Goal: Communication & Community: Answer question/provide support

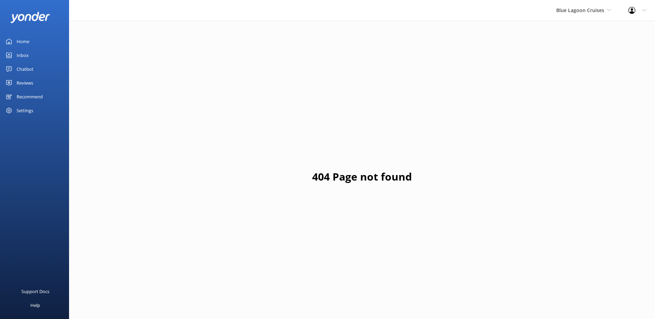
click at [567, 16] on div "Blue Lagoon Cruises South Sea Sailing South Sea Cruises Malamala Beach Club Awe…" at bounding box center [584, 10] width 72 height 21
click at [574, 28] on link "South Sea Sailing" at bounding box center [582, 29] width 69 height 17
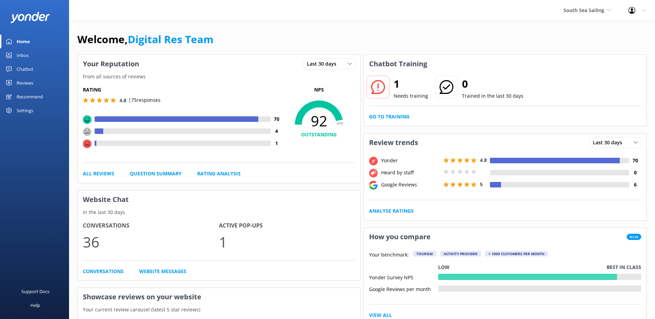
click at [400, 122] on div "1 Needs training 0 Trained in the last 30 days Go to Training" at bounding box center [505, 99] width 283 height 53
click at [401, 118] on link "Go to Training" at bounding box center [389, 117] width 40 height 8
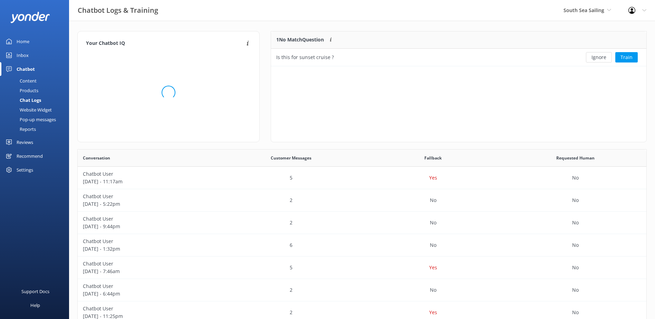
scroll to position [237, 563]
click at [601, 56] on button "Ignore" at bounding box center [599, 57] width 26 height 10
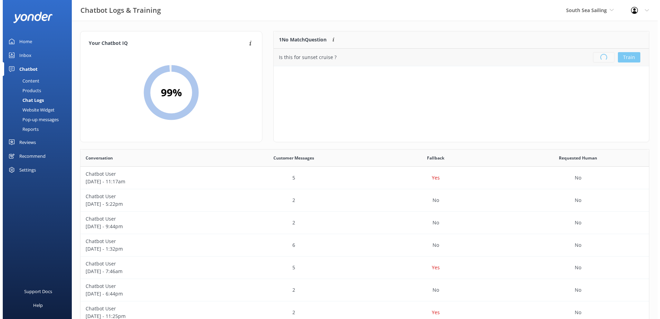
scroll to position [81, 370]
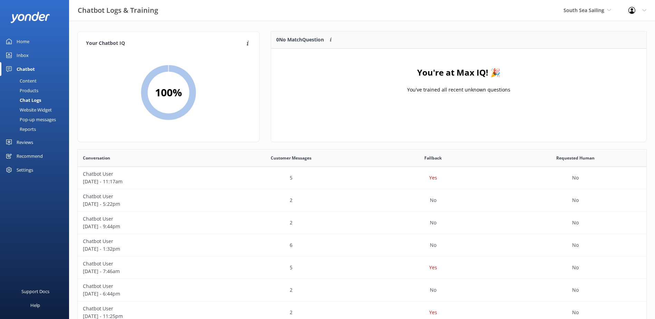
click at [37, 51] on link "Inbox" at bounding box center [34, 55] width 69 height 14
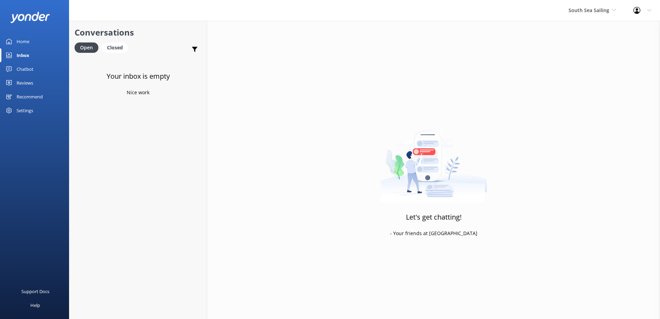
click at [28, 58] on div "Inbox" at bounding box center [23, 55] width 13 height 14
click at [29, 63] on div "Chatbot" at bounding box center [25, 69] width 17 height 14
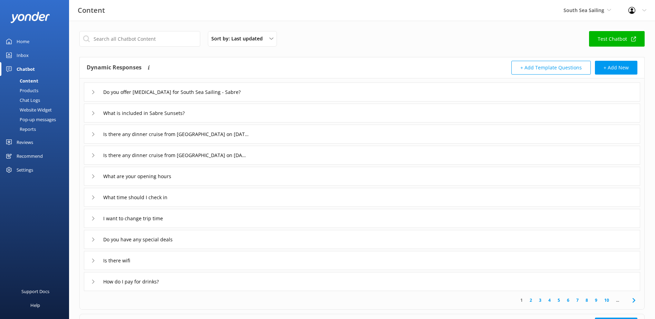
click at [35, 54] on link "Inbox" at bounding box center [34, 55] width 69 height 14
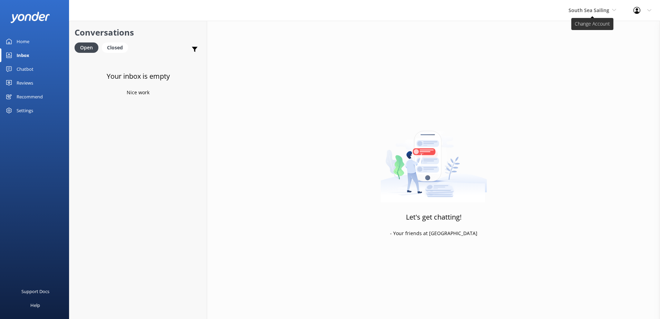
click at [579, 13] on span "South Sea Sailing" at bounding box center [593, 11] width 48 height 8
click at [578, 39] on link "South Sea Cruises" at bounding box center [594, 45] width 69 height 17
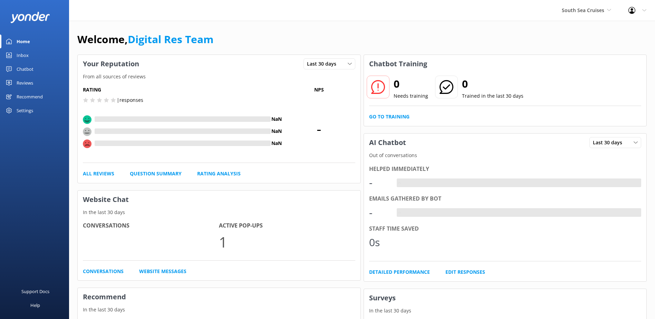
click at [40, 59] on link "Inbox" at bounding box center [34, 55] width 69 height 14
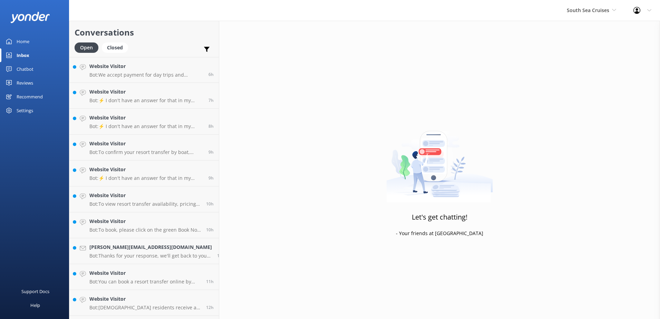
click at [20, 73] on div "Chatbot" at bounding box center [25, 69] width 17 height 14
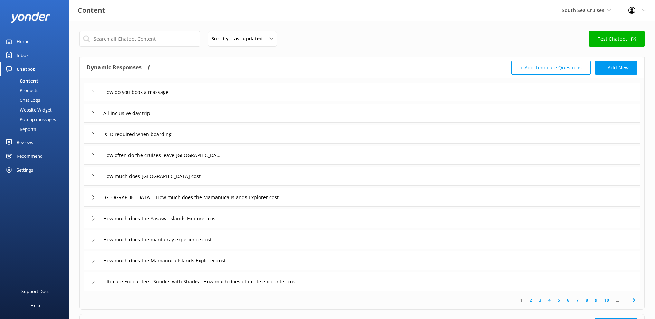
click at [37, 94] on div "Products" at bounding box center [21, 91] width 34 height 10
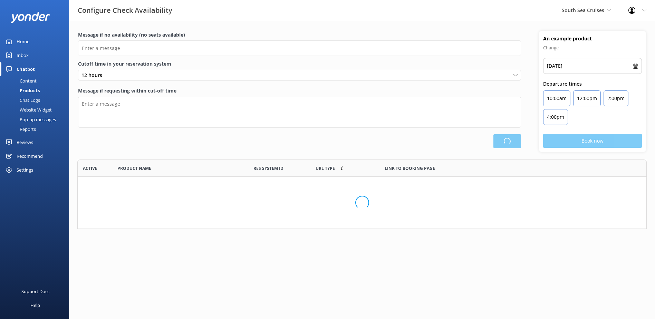
click at [32, 102] on div "Chat Logs" at bounding box center [22, 100] width 36 height 10
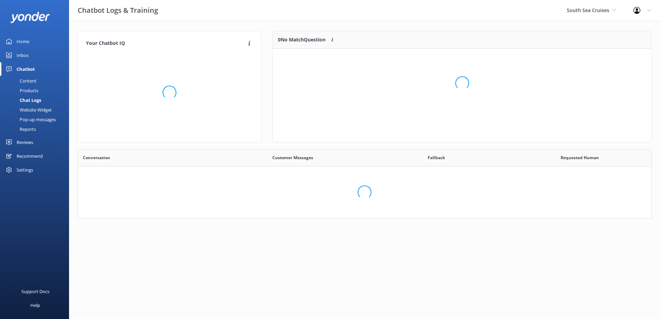
scroll to position [237, 563]
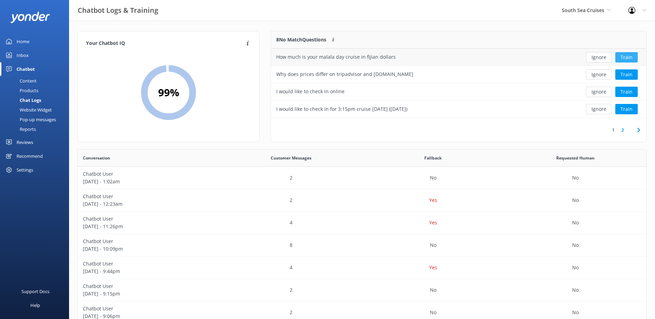
click at [629, 57] on button "Train" at bounding box center [626, 57] width 22 height 10
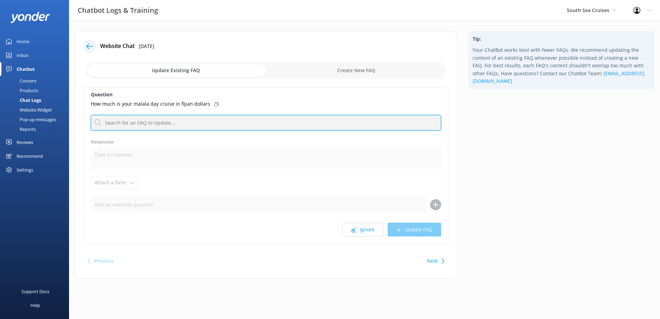
click at [162, 121] on input "text" at bounding box center [266, 123] width 350 height 16
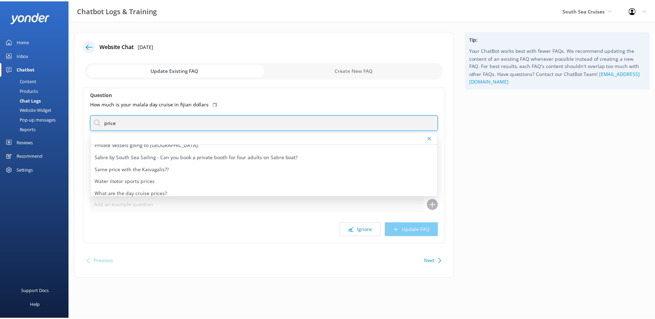
scroll to position [173, 0]
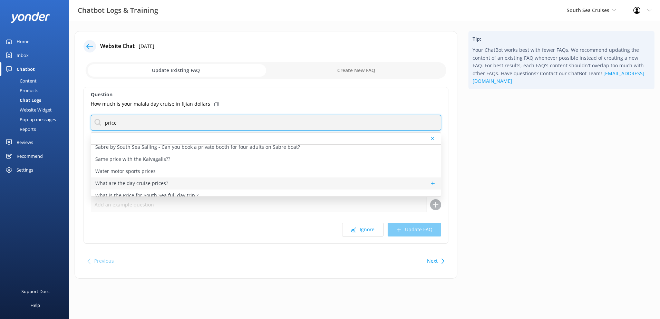
type input "price"
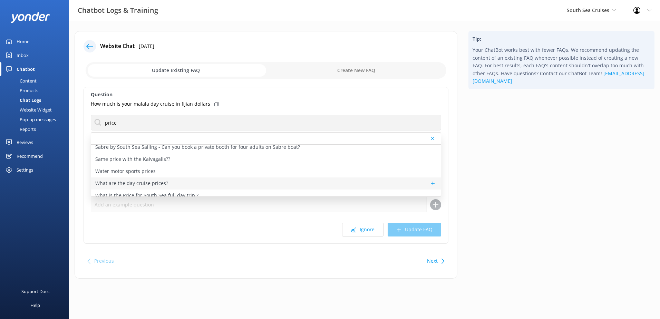
click at [195, 182] on div "What are the day cruise prices?" at bounding box center [266, 183] width 350 height 12
type textarea "The pricing is shown for each of our day trips on the specific page for that to…"
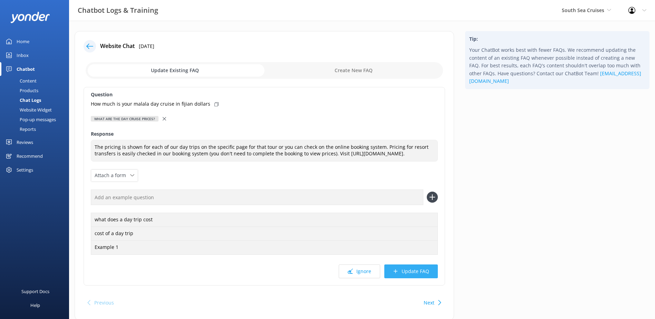
click at [422, 278] on button "Update FAQ" at bounding box center [411, 271] width 54 height 14
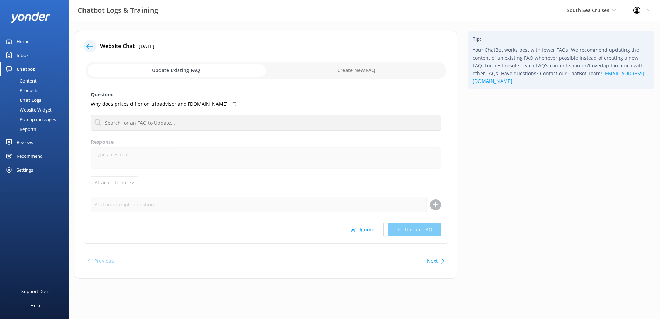
click at [40, 100] on div "Chat Logs" at bounding box center [22, 100] width 37 height 10
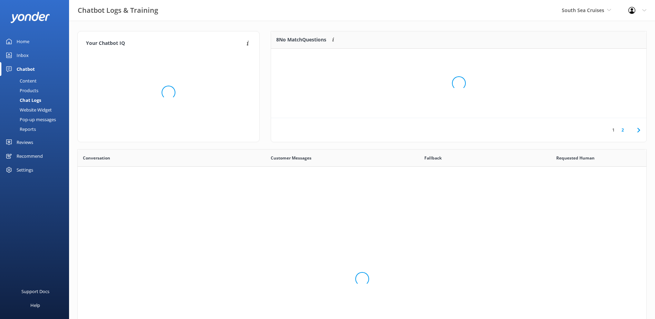
scroll to position [237, 563]
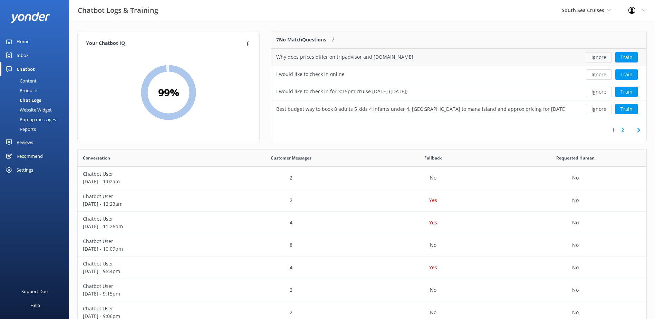
click at [599, 58] on button "Ignore" at bounding box center [599, 57] width 26 height 10
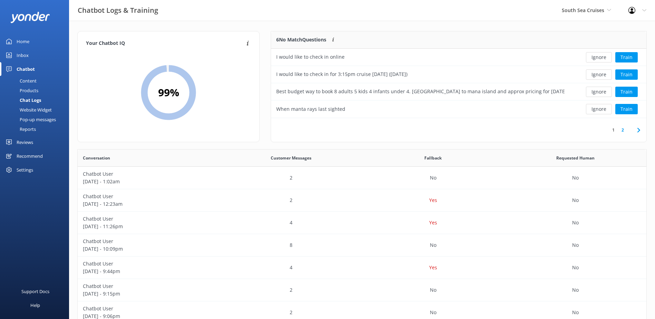
click at [599, 58] on button "Ignore" at bounding box center [599, 57] width 26 height 10
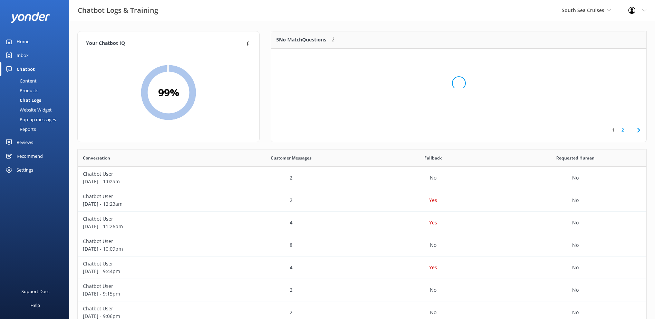
click at [599, 58] on div "Loading.." at bounding box center [458, 83] width 361 height 319
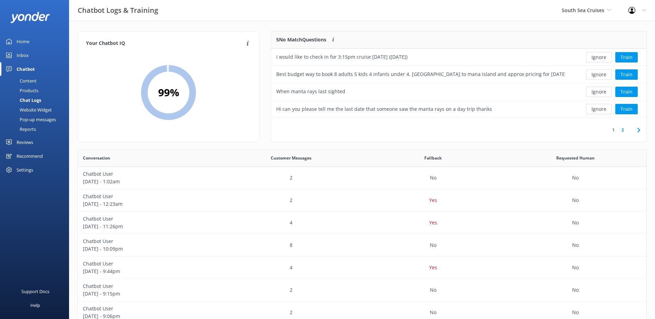
click at [599, 58] on button "Ignore" at bounding box center [599, 57] width 26 height 10
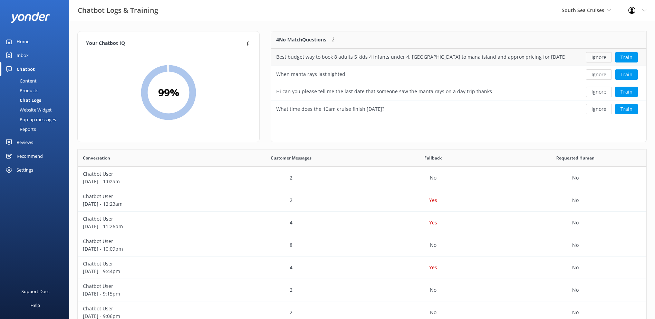
click at [594, 57] on button "Ignore" at bounding box center [599, 57] width 26 height 10
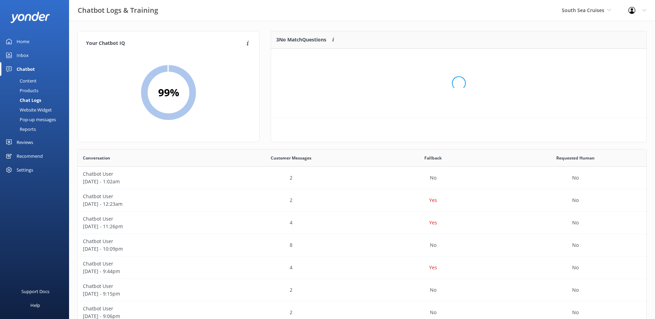
scroll to position [64, 370]
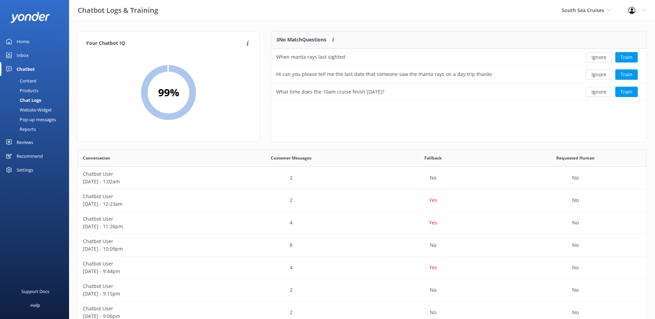
click at [594, 57] on button "Ignore" at bounding box center [599, 57] width 26 height 10
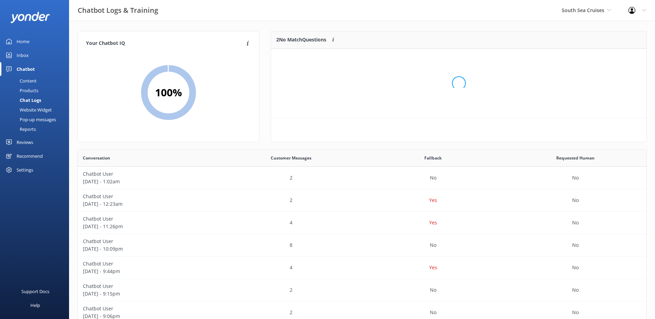
scroll to position [47, 370]
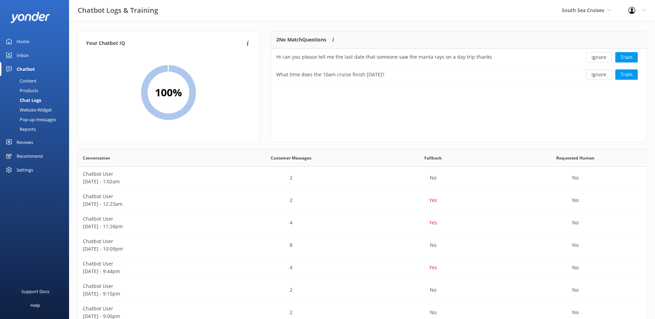
click at [594, 57] on button "Ignore" at bounding box center [599, 57] width 26 height 10
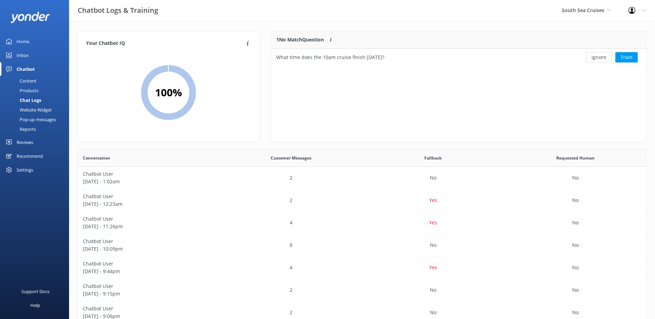
scroll to position [30, 370]
click at [624, 59] on button "Train" at bounding box center [626, 57] width 22 height 10
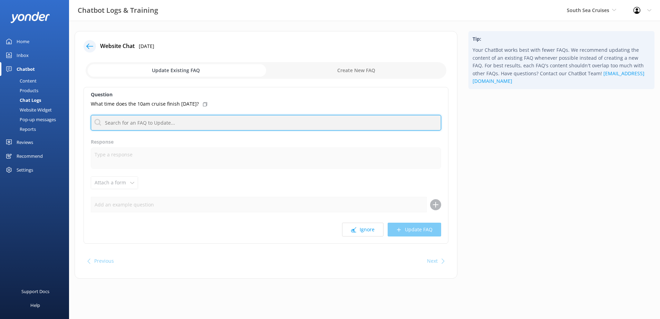
click at [164, 117] on input "text" at bounding box center [266, 123] width 350 height 16
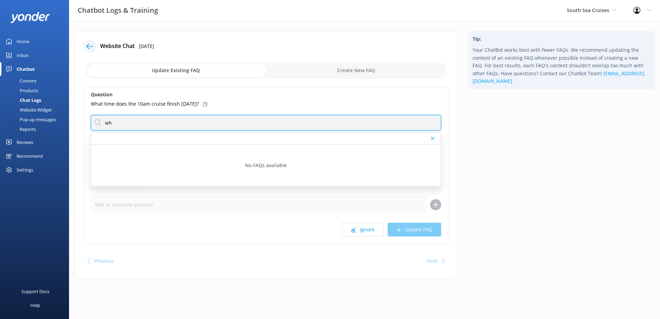
type input "w"
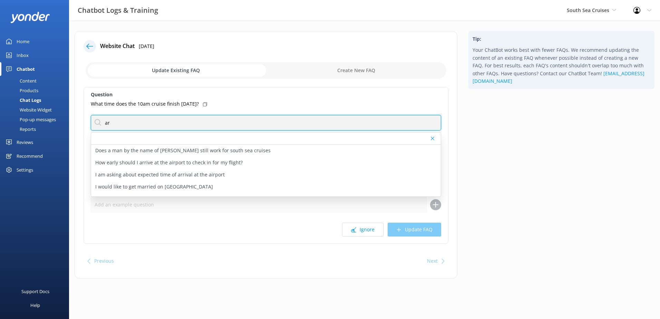
type input "a"
type input "w"
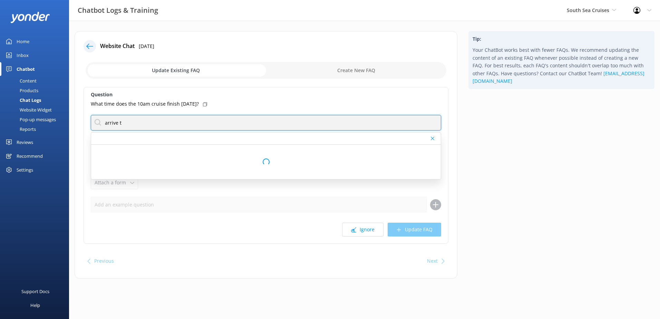
type input "arrive"
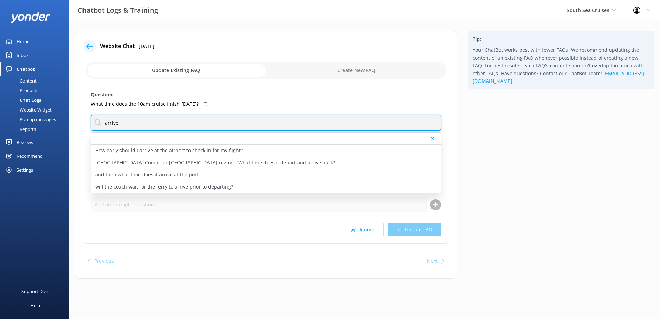
drag, startPoint x: 165, startPoint y: 123, endPoint x: 83, endPoint y: 117, distance: 82.3
click at [83, 117] on div "Website Chat 29th Aug 2025 Update Existing FAQ Create New FAQ Question What tim…" at bounding box center [266, 155] width 383 height 248
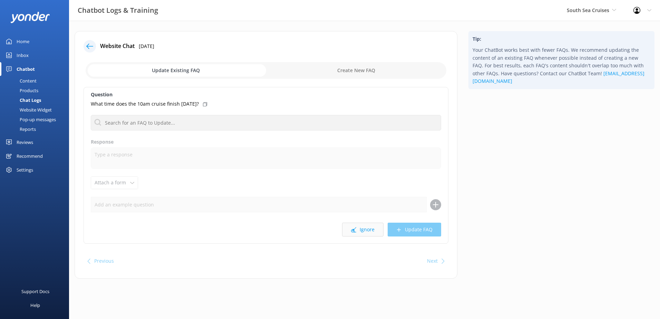
click at [364, 229] on button "Ignore" at bounding box center [362, 230] width 41 height 14
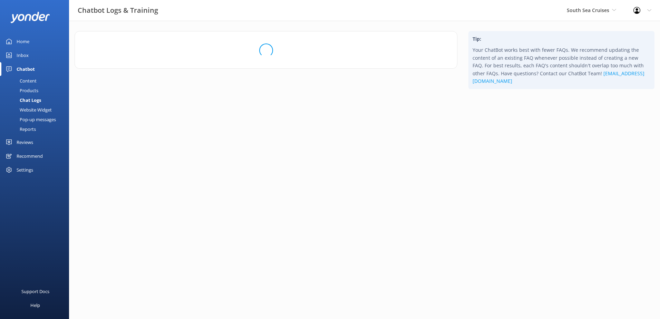
click at [29, 56] on link "Inbox" at bounding box center [34, 55] width 69 height 14
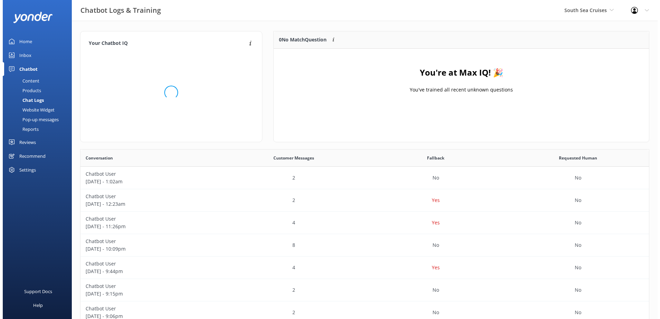
scroll to position [81, 370]
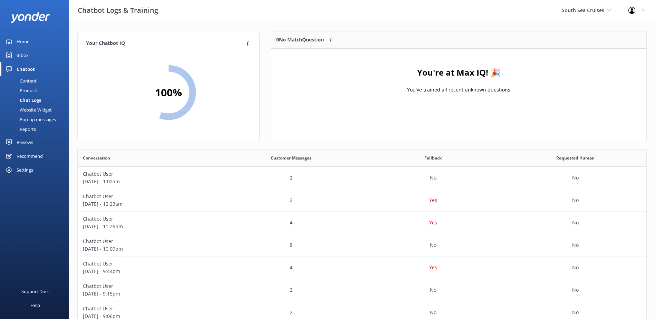
click at [21, 57] on div "Inbox" at bounding box center [23, 55] width 12 height 14
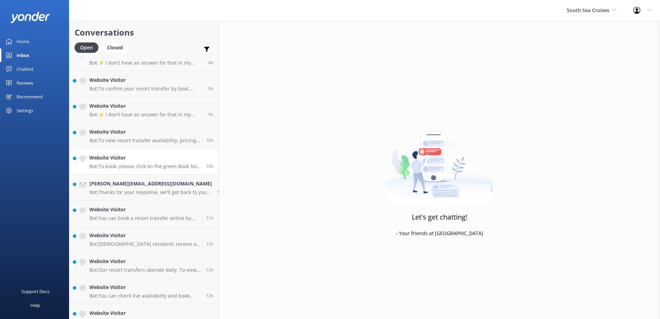
scroll to position [126, 0]
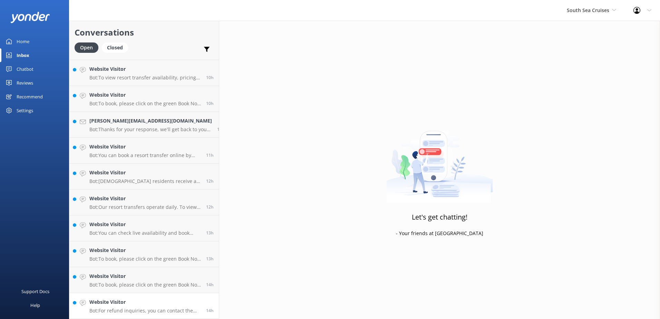
click at [153, 305] on h4 "Website Visitor" at bounding box center [145, 302] width 112 height 8
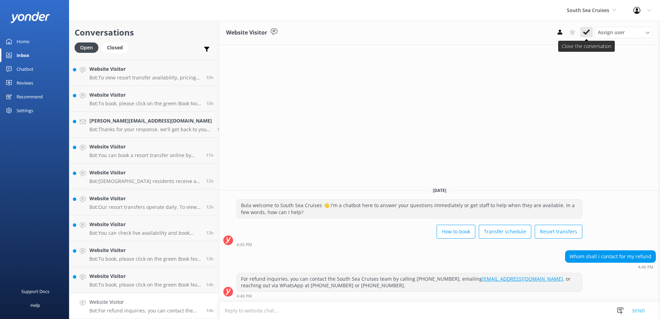
click at [588, 33] on icon at bounding box center [586, 32] width 7 height 7
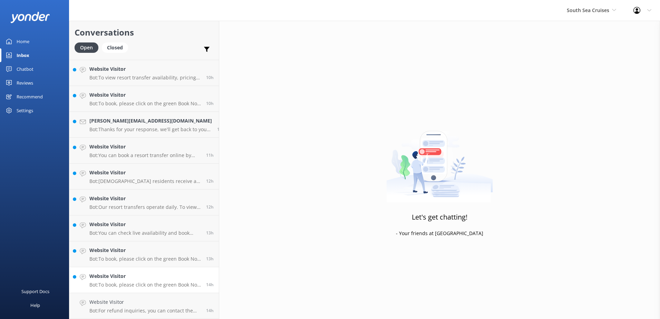
scroll to position [100, 0]
click at [150, 305] on h4 "Website Visitor" at bounding box center [145, 302] width 112 height 8
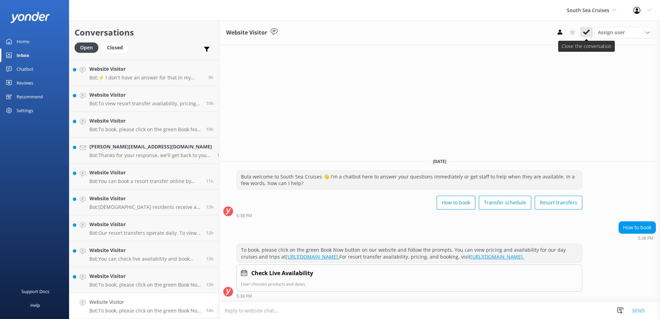
click at [588, 35] on icon at bounding box center [586, 32] width 7 height 7
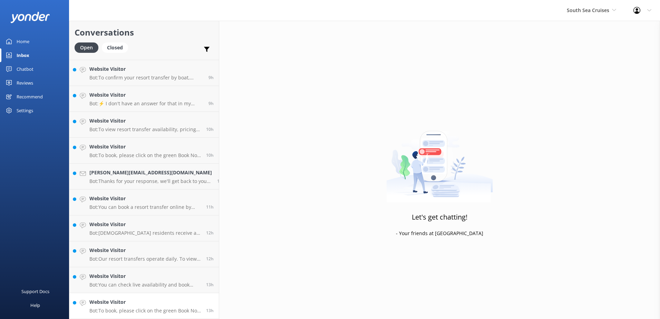
scroll to position [75, 0]
click at [146, 313] on p "Bot: To book, please click on the green Book Now button on our website and foll…" at bounding box center [145, 311] width 112 height 6
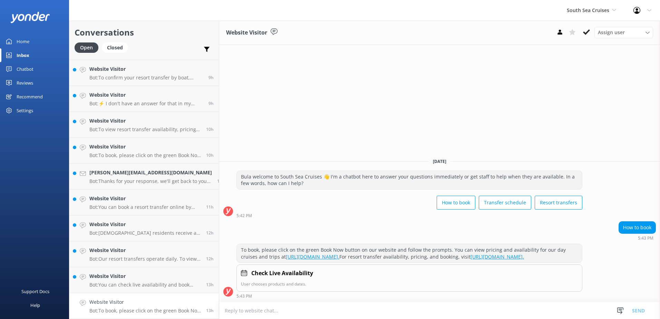
click at [583, 39] on div "Website Visitor Assign user Alyssa Sonya Digital Res Team Brenda Fenton Asena N…" at bounding box center [439, 33] width 441 height 24
click at [586, 35] on icon at bounding box center [586, 32] width 7 height 7
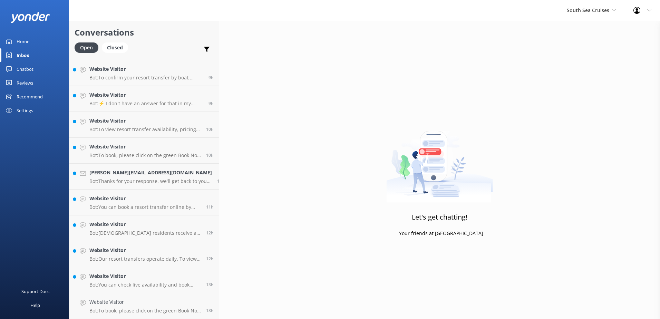
scroll to position [49, 0]
click at [148, 312] on p "Bot: You can check live availability and book your Malamala Beach Club passes o…" at bounding box center [145, 311] width 112 height 6
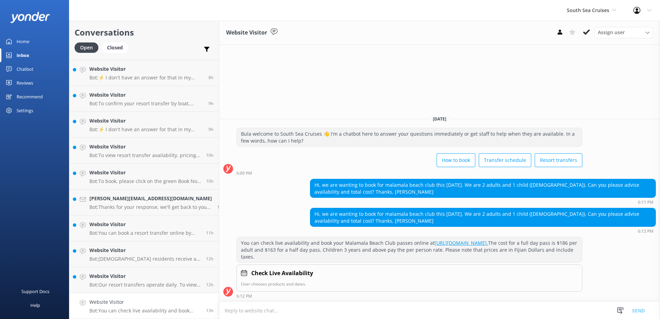
click at [488, 240] on link "https://secure.southseacruisesfiji.com/day-trips/availability?category=MALAFULL…" at bounding box center [462, 243] width 54 height 7
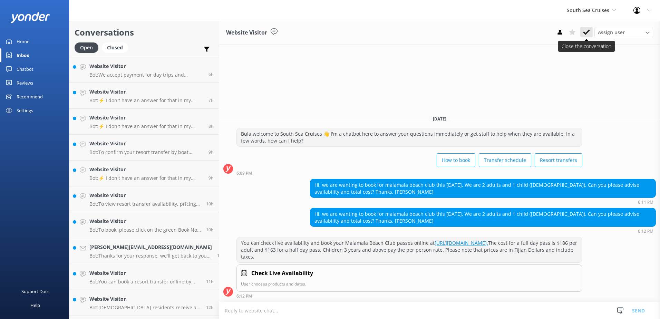
click at [592, 32] on button at bounding box center [586, 32] width 12 height 10
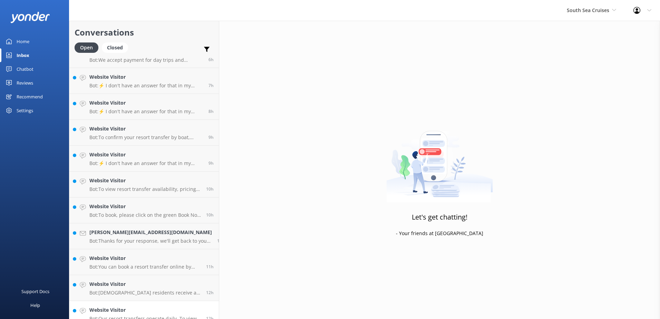
scroll to position [23, 0]
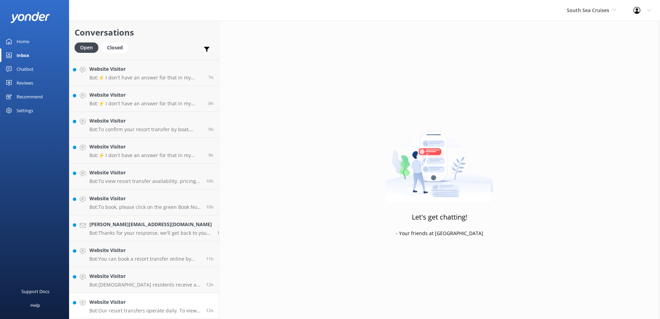
click at [144, 305] on h4 "Website Visitor" at bounding box center [145, 302] width 112 height 8
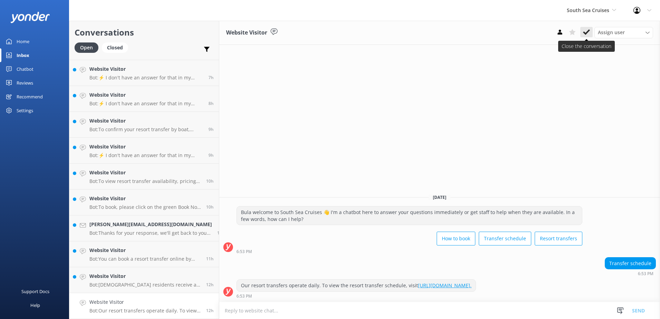
click at [582, 32] on button at bounding box center [586, 32] width 12 height 10
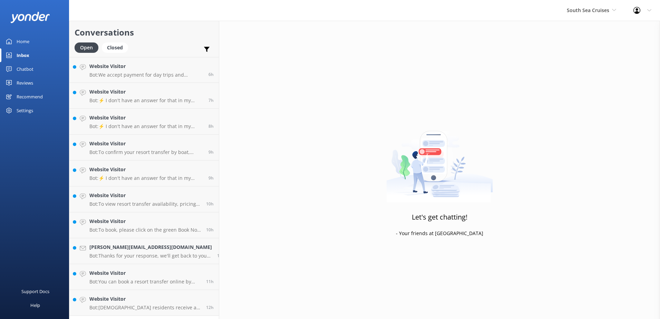
click at [157, 316] on div "Conversations Open Closed Important Assigned to me Unassigned Website Visitor B…" at bounding box center [144, 170] width 150 height 298
click at [162, 309] on p "Bot: Fijian residents receive a 20% discount on day tours and resort transfers.…" at bounding box center [145, 308] width 112 height 6
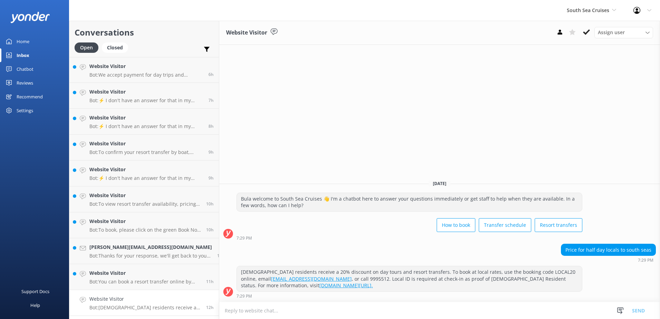
click at [274, 303] on textarea at bounding box center [439, 310] width 441 height 17
paste textarea "$222"
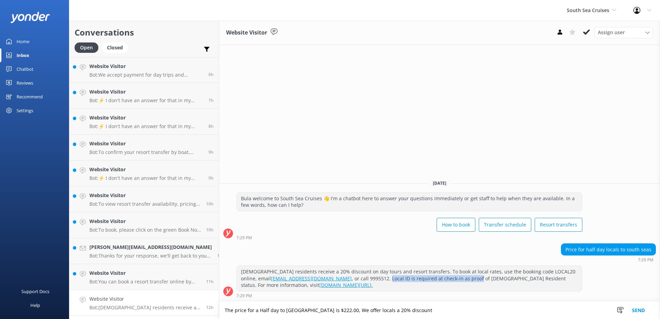
drag, startPoint x: 307, startPoint y: 278, endPoint x: 396, endPoint y: 278, distance: 89.1
click at [396, 278] on div "Fijian residents receive a 20% discount on day tours and resort transfers. To b…" at bounding box center [409, 278] width 345 height 25
copy div "Local ID is required at check-in as proof"
click at [432, 310] on textarea "The price for a Half day to South Sea Island is $222.00, We offer locals a 20% …" at bounding box center [439, 310] width 441 height 17
paste textarea "Local ID is required at check-in as proof"
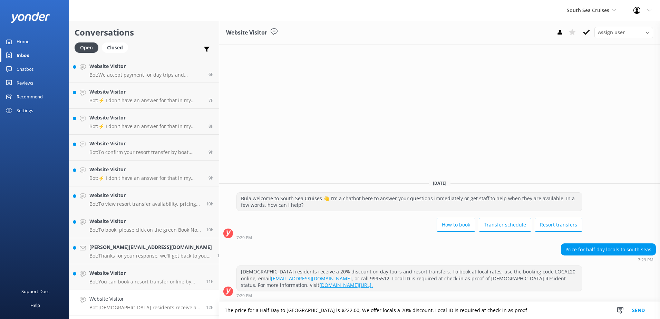
type textarea "The price for a Half Day to South Sea Island is $222.00, We offer locals a 20% …"
click at [635, 308] on button "Send" at bounding box center [639, 310] width 26 height 17
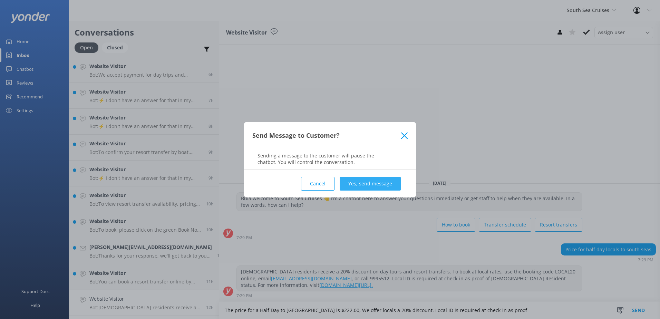
click at [366, 181] on button "Yes, send message" at bounding box center [370, 184] width 61 height 14
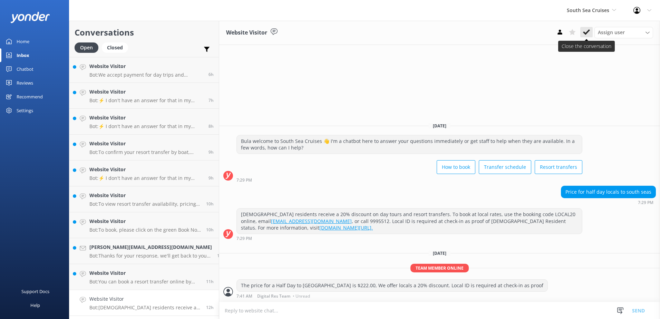
click at [589, 36] on button at bounding box center [586, 32] width 12 height 10
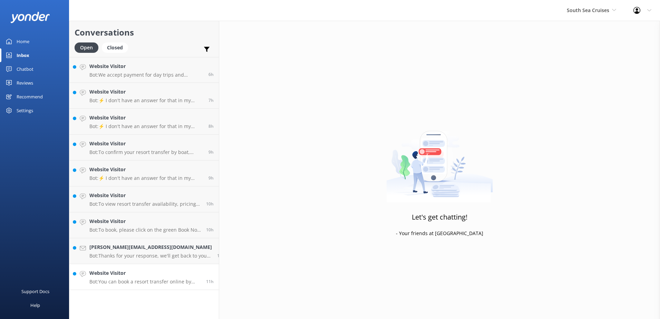
click at [167, 279] on p "Bot: You can book a resort transfer online by visiting https://bookings.southse…" at bounding box center [145, 282] width 112 height 6
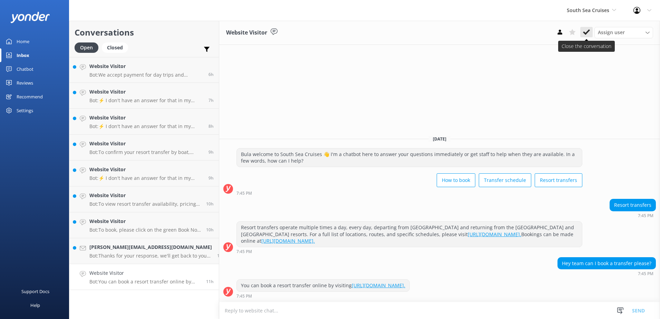
click at [592, 27] on button at bounding box center [586, 32] width 12 height 10
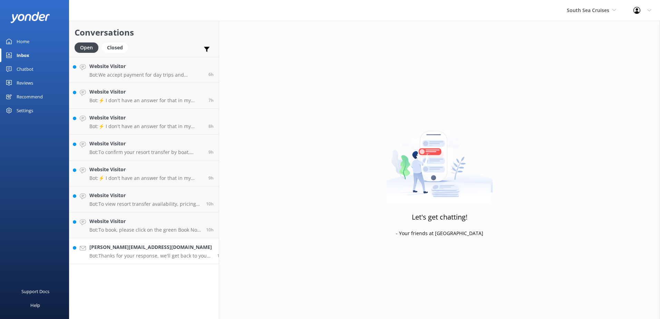
click at [163, 256] on p "Bot: Thanks for your response, we'll get back to you as soon as we can during o…" at bounding box center [150, 256] width 123 height 6
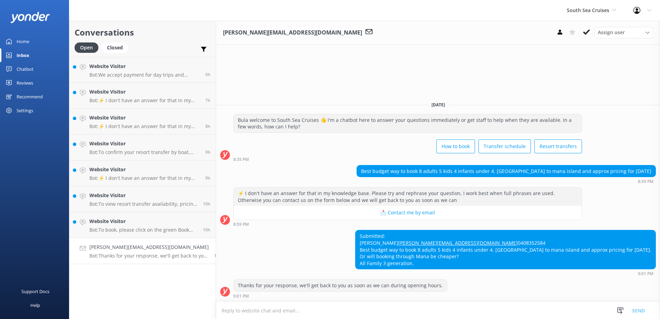
click at [514, 312] on textarea at bounding box center [438, 310] width 444 height 17
paste textarea "To book or check out the various daytrips we offer or service ferry resort tran…"
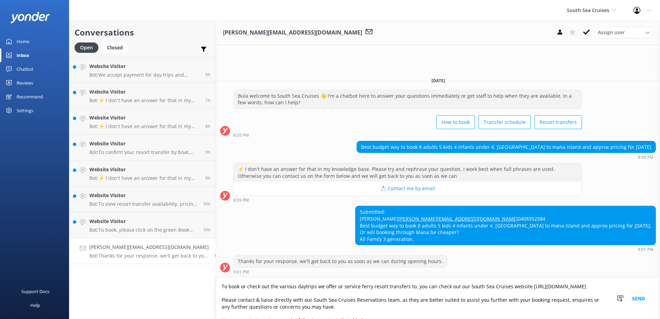
drag, startPoint x: 599, startPoint y: 287, endPoint x: 205, endPoint y: 279, distance: 394.4
click at [205, 279] on div "Conversations Open Closed Important Assigned to me Unassigned Website Visitor B…" at bounding box center [364, 170] width 591 height 298
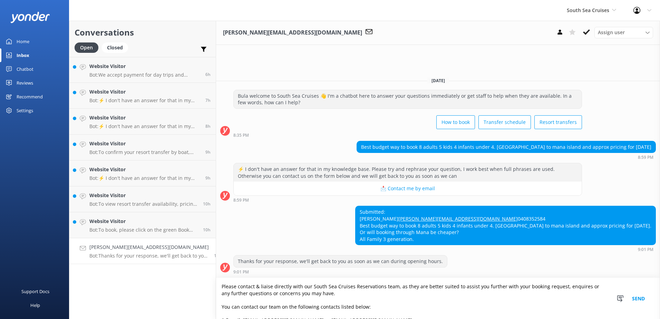
click at [216, 298] on textarea "Please contact & liaise directly with our South Sea Cruises Reservations team, …" at bounding box center [438, 298] width 444 height 41
click at [384, 287] on textarea "Please contact & liaise directly with our South Sea Cruises Reservations team, …" at bounding box center [438, 298] width 444 height 41
drag, startPoint x: 432, startPoint y: 287, endPoint x: 543, endPoint y: 292, distance: 111.3
click at [543, 292] on textarea "Please contact & liaise directly with our South Sea Cruises Reservations team f…" at bounding box center [438, 298] width 444 height 41
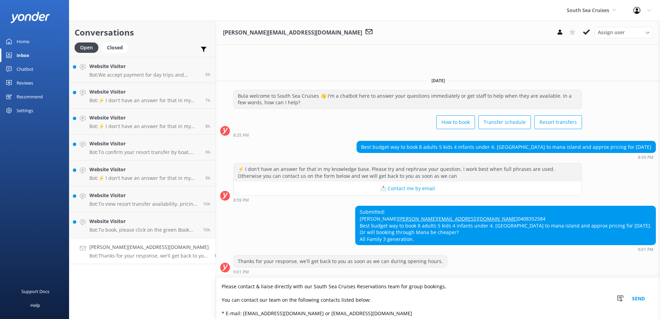
click at [216, 300] on textarea "Please contact & liaise directly with our South Sea Cruises Reservations team f…" at bounding box center [438, 298] width 444 height 41
type textarea "Please contact & liaise directly with our South Sea Cruises Reservations team f…"
click at [647, 299] on button "Send" at bounding box center [639, 298] width 26 height 41
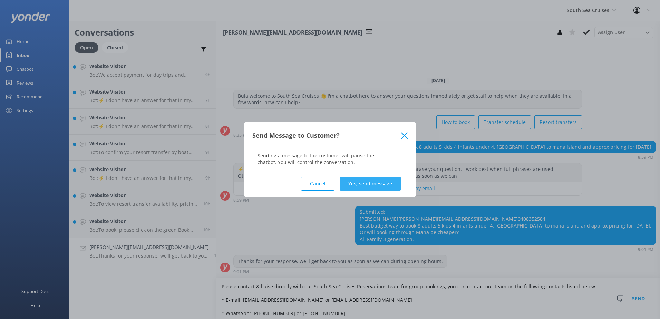
click at [388, 186] on button "Yes, send message" at bounding box center [370, 184] width 61 height 14
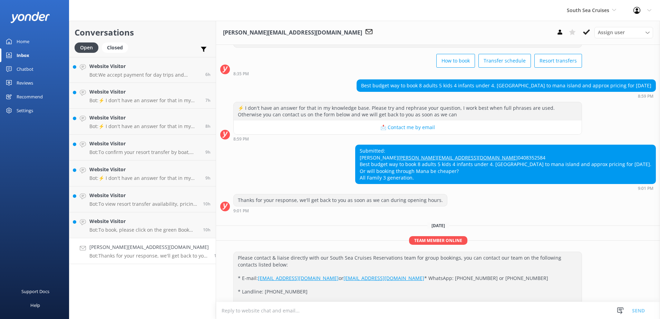
scroll to position [81, 0]
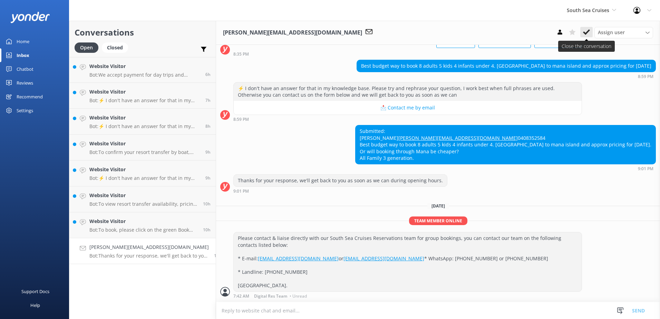
click at [590, 30] on use at bounding box center [586, 32] width 7 height 6
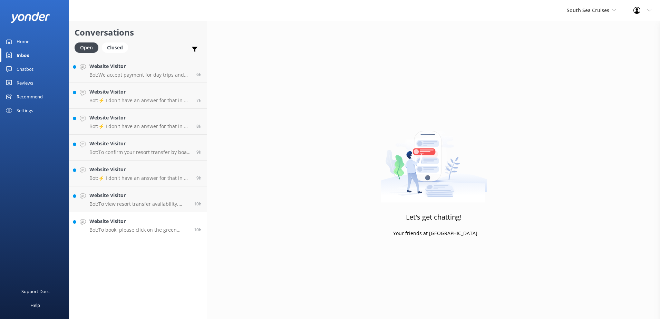
click at [138, 232] on p "Bot: To book, please click on the green Book Now button on our website and foll…" at bounding box center [138, 230] width 99 height 6
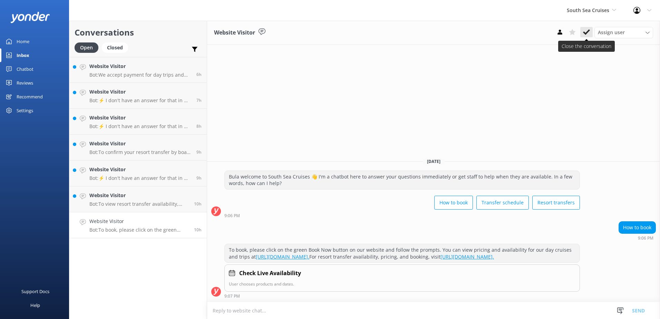
click at [588, 35] on icon at bounding box center [586, 32] width 7 height 7
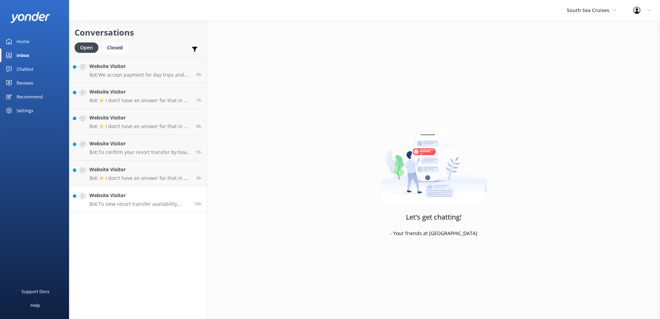
click at [143, 207] on p "Bot: To view resort transfer availability, pricing, and to book your transfer f…" at bounding box center [138, 204] width 99 height 6
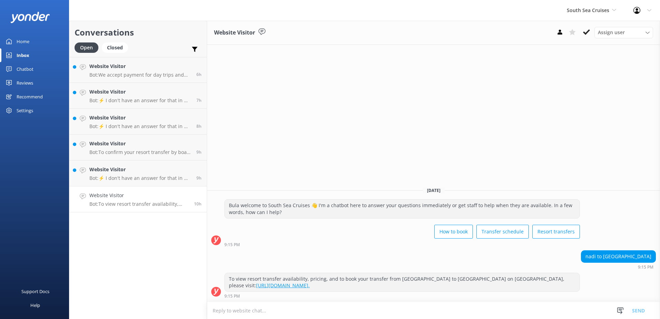
click at [370, 312] on textarea at bounding box center [433, 310] width 453 height 17
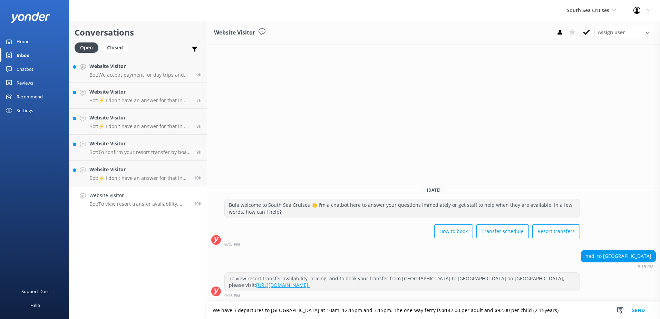
type textarea "We have 3 departures to Treasure Island at 10am, 12.15pm and 3.15pm. The one-wa…"
click at [643, 310] on button "Send" at bounding box center [639, 310] width 26 height 17
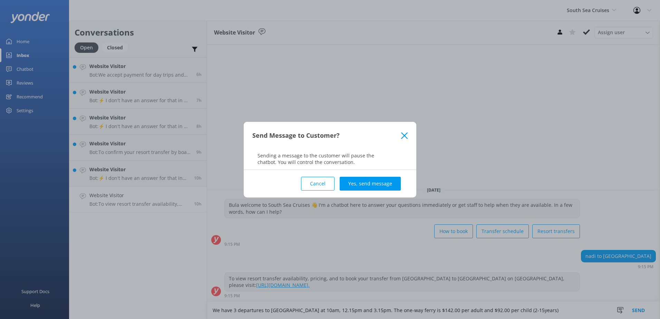
click at [380, 189] on button "Yes, send message" at bounding box center [370, 184] width 61 height 14
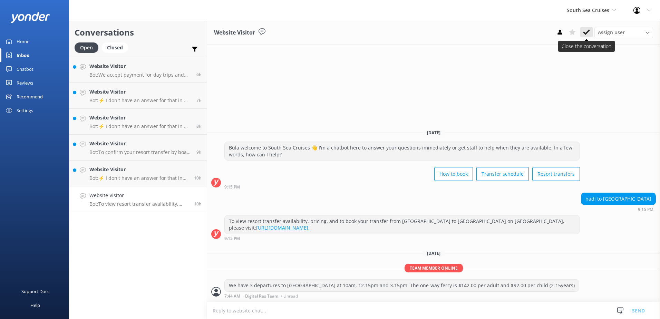
click at [588, 31] on use at bounding box center [586, 32] width 7 height 6
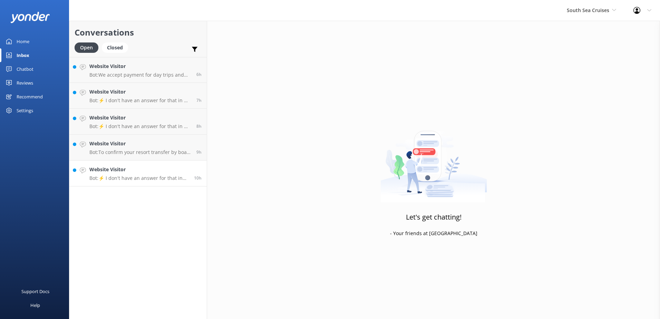
click at [165, 172] on h4 "Website Visitor" at bounding box center [138, 170] width 99 height 8
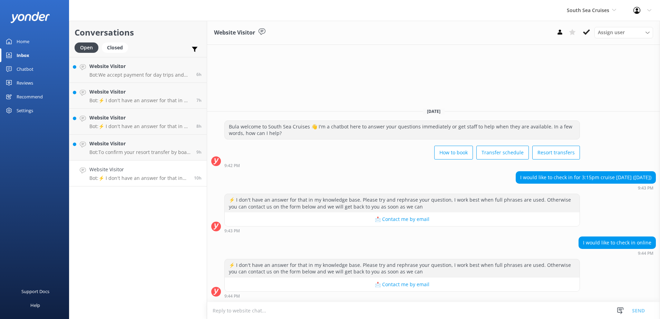
click at [448, 317] on textarea at bounding box center [433, 310] width 453 height 17
type textarea "Y"
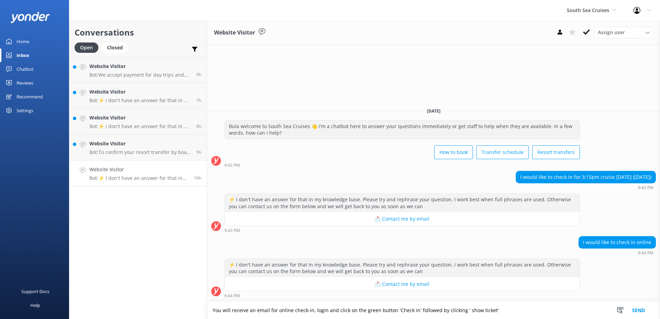
click at [529, 317] on textarea "You will receive an email for online check-in, login and click on the green but…" at bounding box center [433, 310] width 453 height 17
type textarea "You will receive an email for online check-in, login and click on the green but…"
click at [641, 313] on button "Send" at bounding box center [639, 310] width 26 height 17
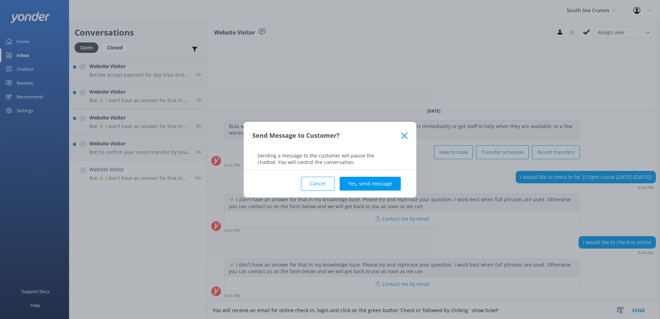
click at [380, 178] on button "Yes, send message" at bounding box center [370, 184] width 61 height 14
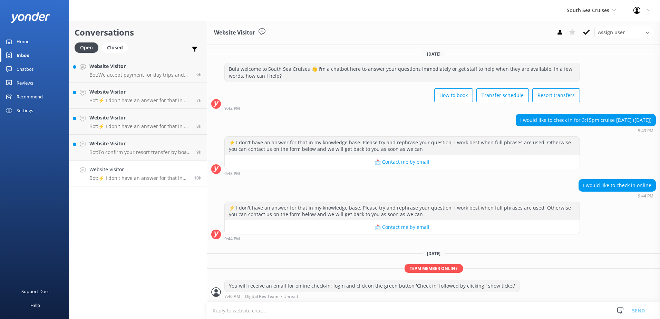
scroll to position [0, 0]
click at [587, 35] on icon at bounding box center [586, 32] width 7 height 7
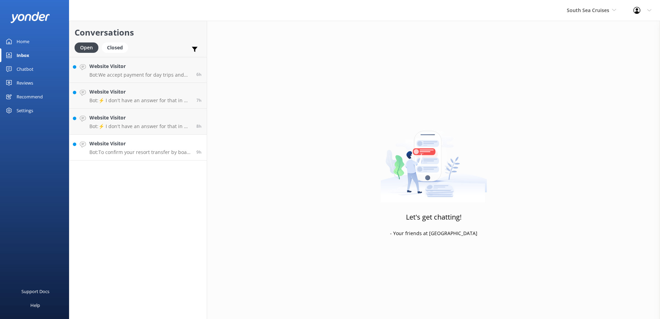
click at [151, 156] on link "Website Visitor Bot: To confirm your resort transfer by boat, please contact th…" at bounding box center [137, 148] width 137 height 26
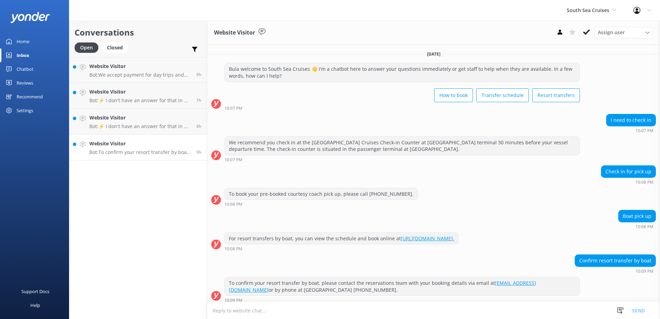
scroll to position [4, 0]
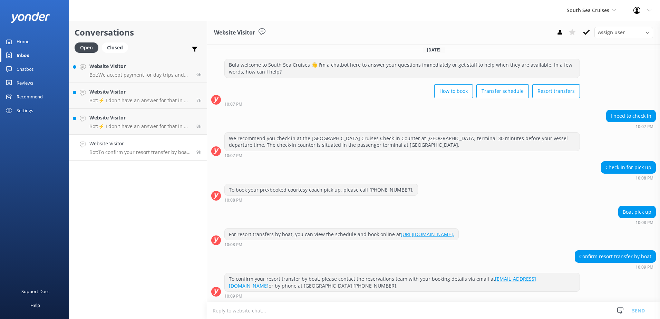
click at [590, 33] on button at bounding box center [586, 32] width 12 height 10
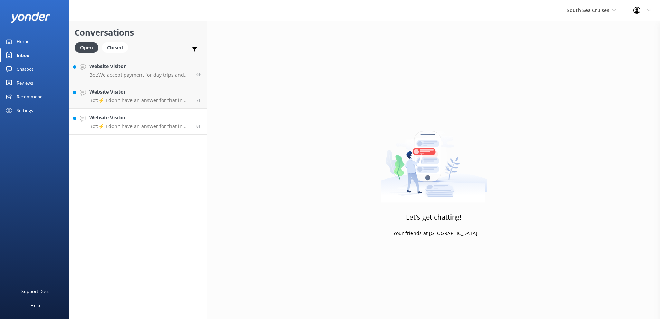
click at [153, 117] on h4 "Website Visitor" at bounding box center [140, 118] width 102 height 8
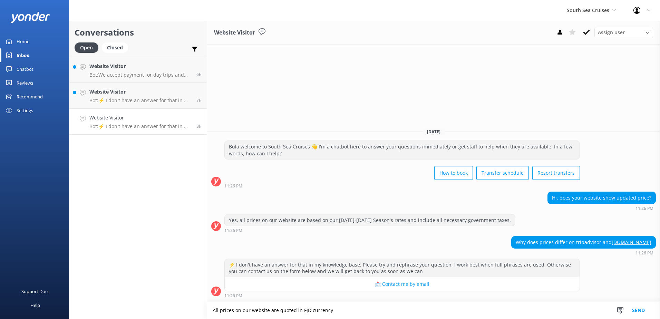
click at [389, 314] on textarea "All prices on our website are quoted in FJD currency" at bounding box center [433, 310] width 453 height 17
type textarea "All prices on our website are quoted in FJD currency."
click at [638, 308] on button "Send" at bounding box center [639, 310] width 26 height 17
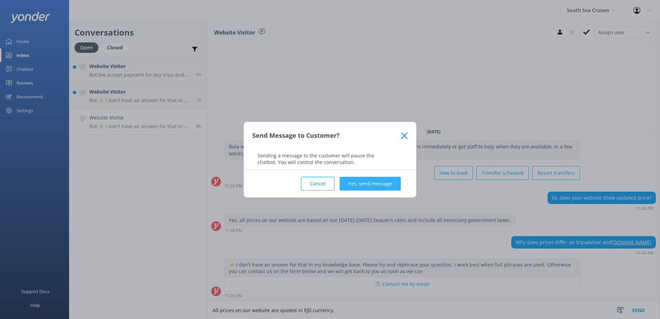
click at [388, 181] on button "Yes, send message" at bounding box center [370, 184] width 61 height 14
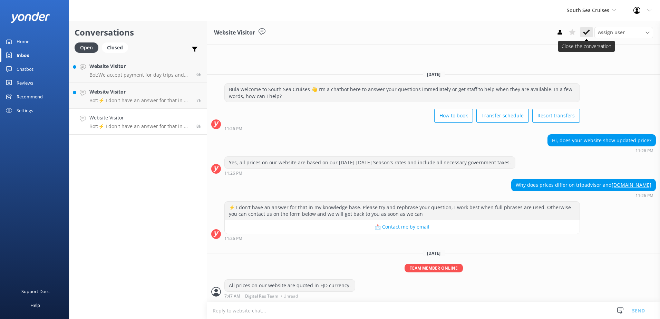
click at [590, 29] on button at bounding box center [586, 32] width 12 height 10
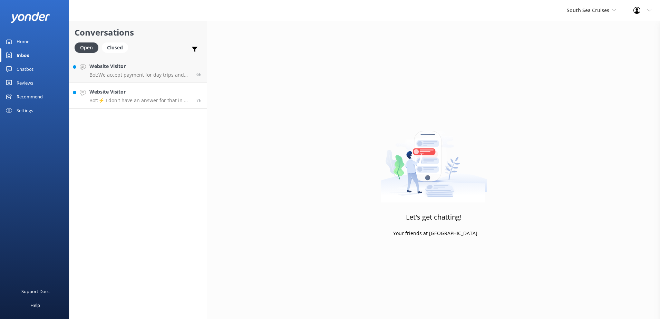
click at [153, 88] on link "Website Visitor Bot: ⚡ I don't have an answer for that in my knowledge base. Pl…" at bounding box center [137, 96] width 137 height 26
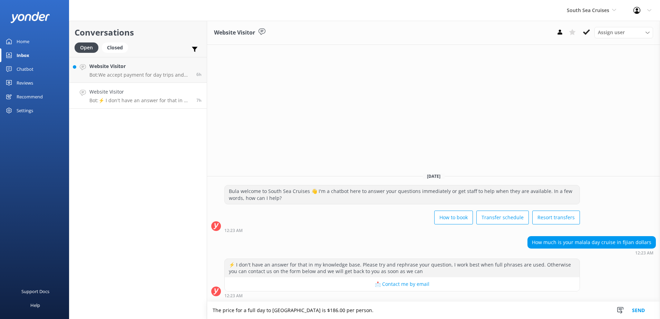
click at [387, 307] on textarea "The price for a full day to Malamala beach club is $186.00 per person." at bounding box center [433, 310] width 453 height 17
paste textarea "Children pay the same rate as adults except for infants under 3 who are free of…"
click at [372, 311] on textarea "The price for a full day to Malamala beach club is $186.00 per person. Children…" at bounding box center [433, 310] width 453 height 17
type textarea "The price for a full day to Malamala beach club is $186.00 per person. Children…"
click at [633, 307] on button "Send" at bounding box center [639, 310] width 26 height 17
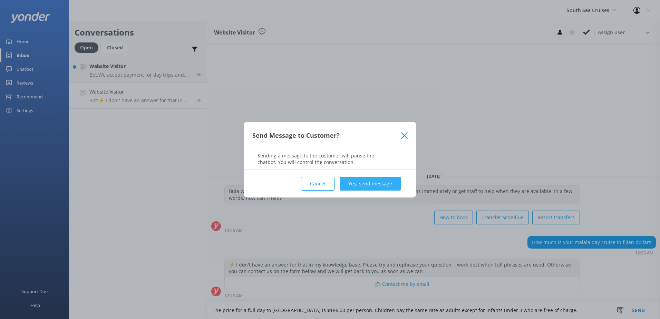
click at [395, 182] on button "Yes, send message" at bounding box center [370, 184] width 61 height 14
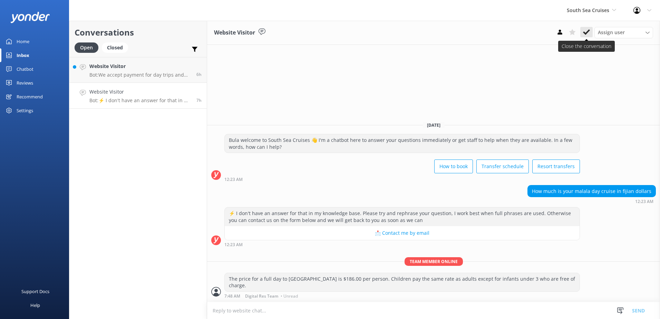
click at [583, 36] on icon at bounding box center [586, 32] width 7 height 7
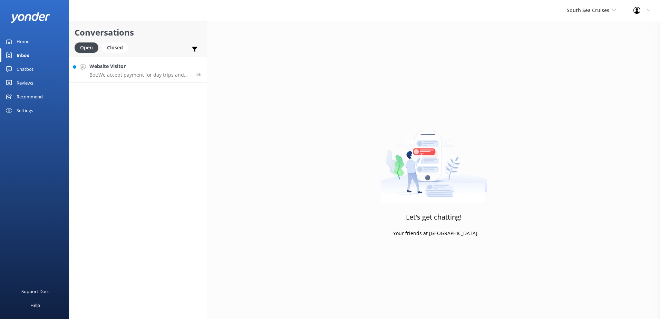
click at [158, 75] on p "Bot: We accept payment for day trips and transfers by most credit and debit car…" at bounding box center [140, 75] width 102 height 6
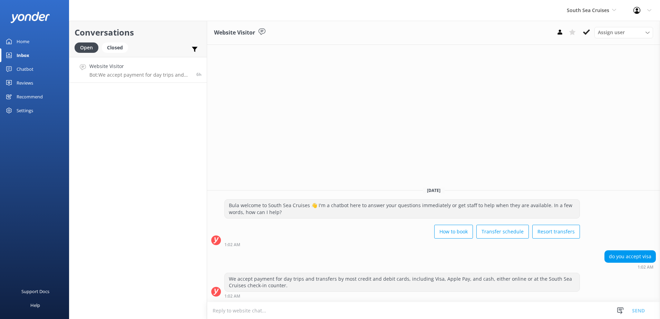
click at [581, 40] on div "Website Visitor Assign user Alyssa Sonya Digital Res Team Brenda Fenton Asena N…" at bounding box center [433, 33] width 453 height 24
click at [584, 36] on icon at bounding box center [586, 32] width 7 height 7
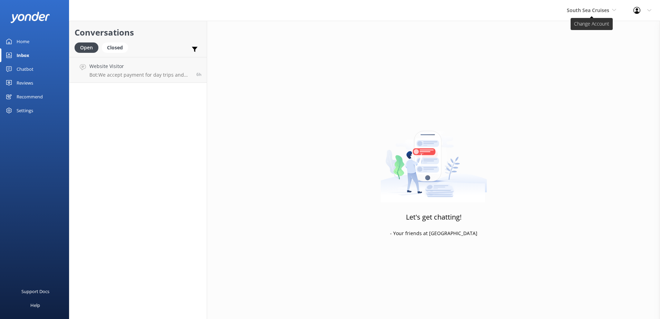
click at [597, 12] on span "South Sea Cruises" at bounding box center [588, 10] width 42 height 7
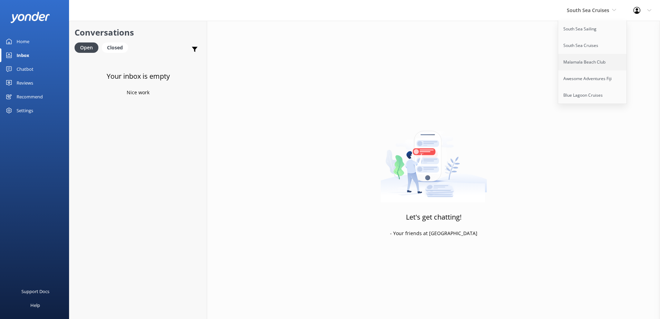
click at [576, 69] on link "Malamala Beach Club" at bounding box center [592, 62] width 69 height 17
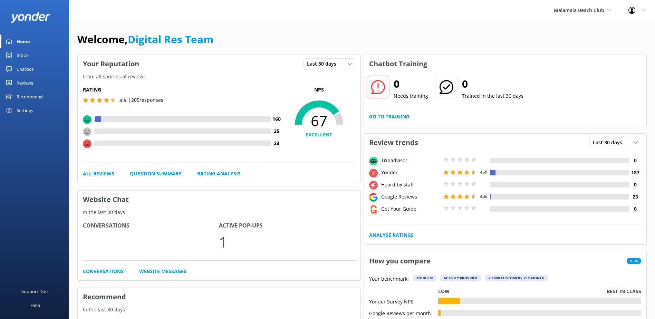
click at [39, 59] on link "Inbox" at bounding box center [34, 55] width 69 height 14
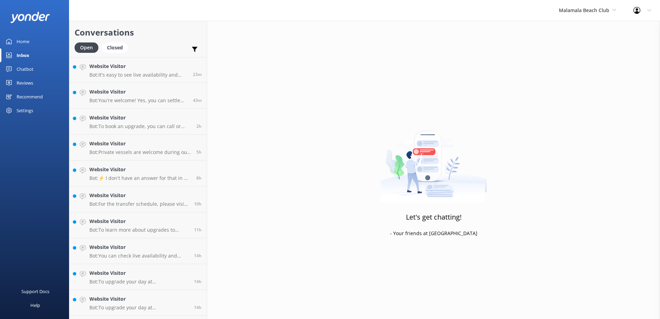
click at [35, 72] on link "Chatbot" at bounding box center [34, 69] width 69 height 14
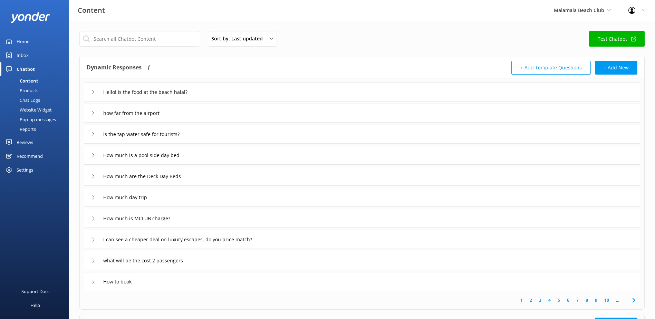
click at [28, 99] on div "Chat Logs" at bounding box center [22, 100] width 36 height 10
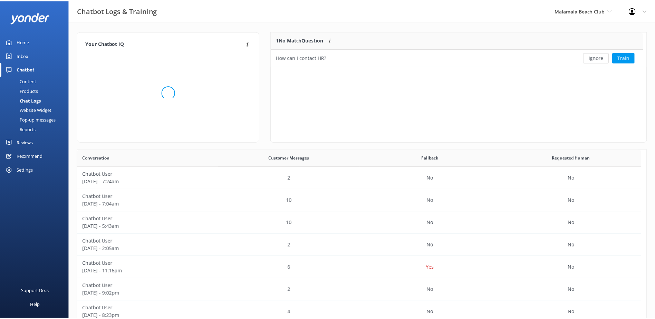
scroll to position [237, 563]
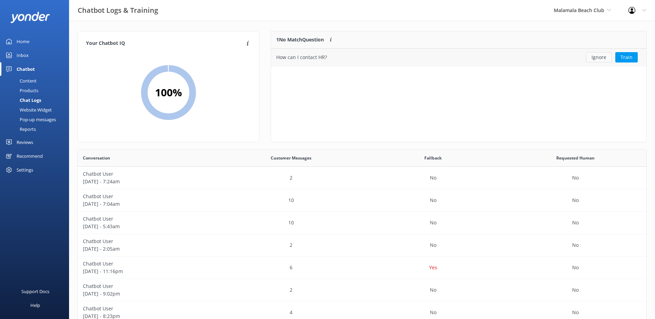
click at [596, 60] on button "Ignore" at bounding box center [599, 57] width 26 height 10
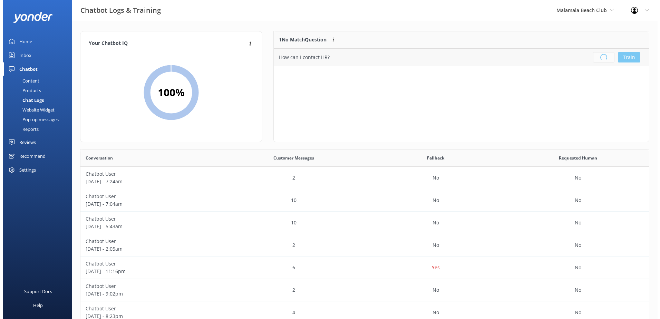
scroll to position [81, 370]
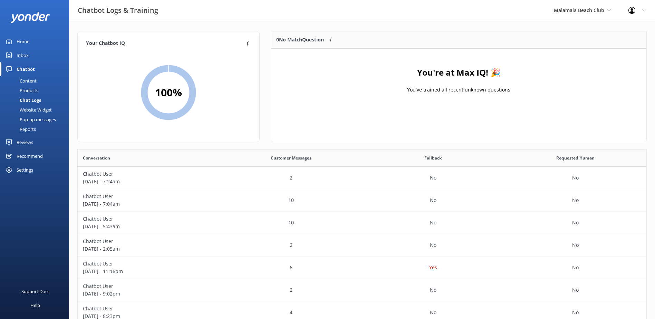
click at [33, 59] on link "Inbox" at bounding box center [34, 55] width 69 height 14
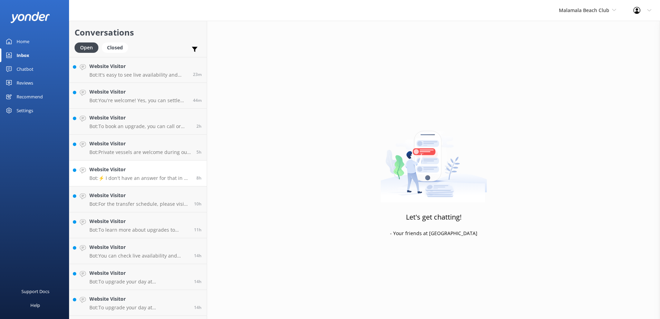
scroll to position [23, 0]
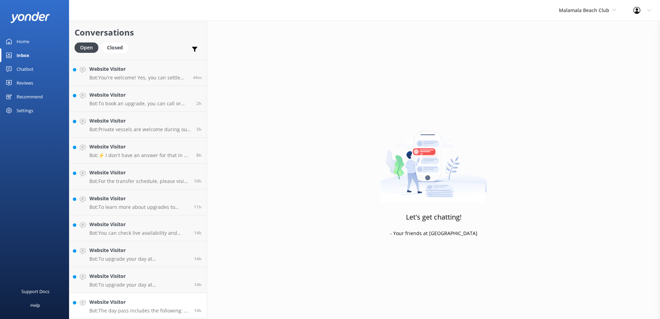
click at [168, 309] on p "Bot: The day pass includes the following: - 10.00am departure from Port Denarau…" at bounding box center [138, 311] width 99 height 6
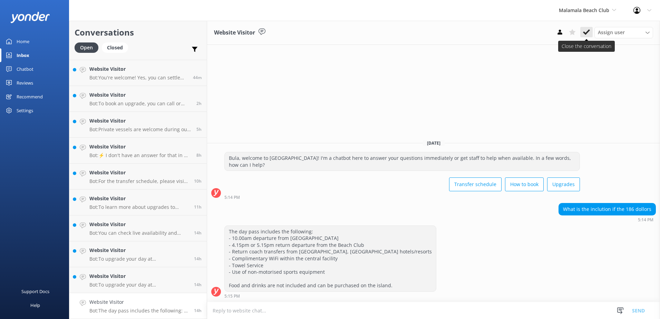
click at [590, 33] on icon at bounding box center [586, 32] width 7 height 7
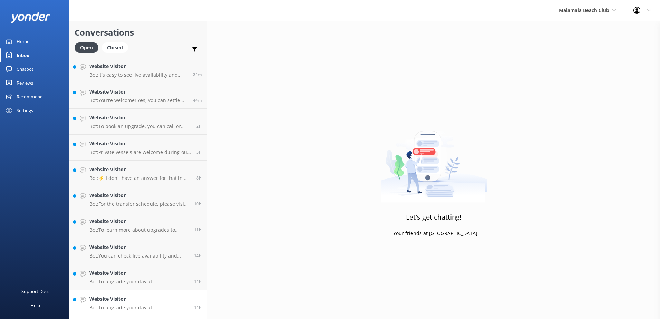
click at [144, 309] on p "Bot: To upgrade your day at Malamala Beach Club, we offer poolside day beds and…" at bounding box center [138, 308] width 99 height 6
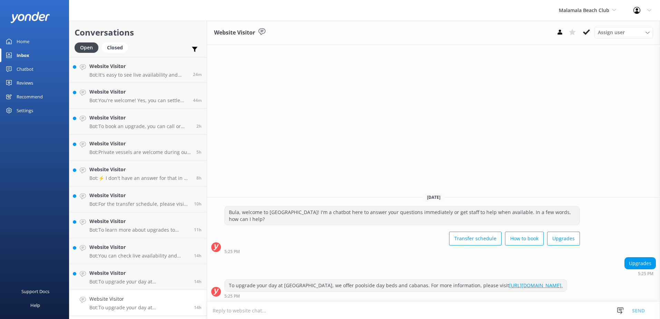
drag, startPoint x: 264, startPoint y: 288, endPoint x: 215, endPoint y: 276, distance: 50.4
click at [215, 279] on div "To upgrade your day at Malamala Beach Club, we offer poolside day beds and caba…" at bounding box center [433, 288] width 453 height 19
copy div "To upgrade your day at Malamala Beach Club, we offer poolside day beds and caba…"
click at [312, 299] on div "To upgrade your day at Malamala Beach Club, we offer poolside day beds and caba…" at bounding box center [433, 290] width 453 height 22
click at [315, 308] on textarea at bounding box center [433, 310] width 453 height 17
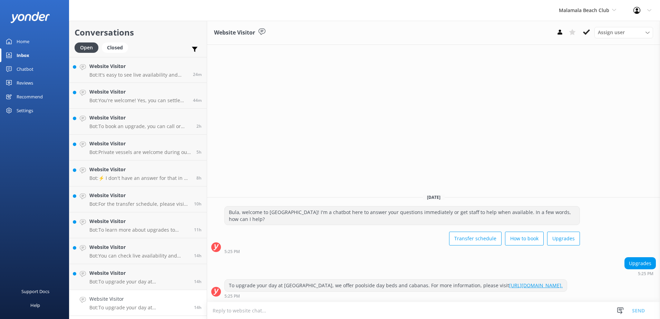
paste textarea "To upgrade your day at Malamala Beach Club, we offer poolside day beds and caba…"
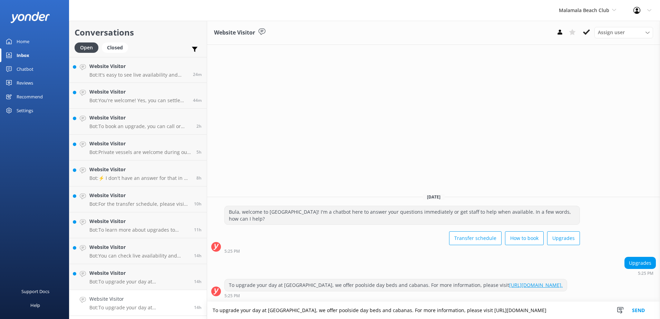
type textarea "To upgrade your day at Malamala Beach Club, we offer poolside day beds and caba…"
click at [645, 315] on button "Send" at bounding box center [639, 310] width 26 height 17
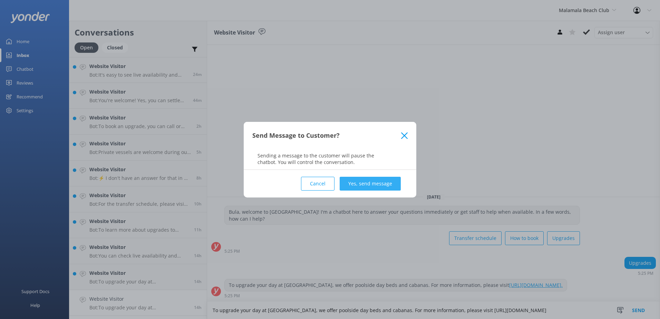
click at [395, 183] on button "Yes, send message" at bounding box center [370, 184] width 61 height 14
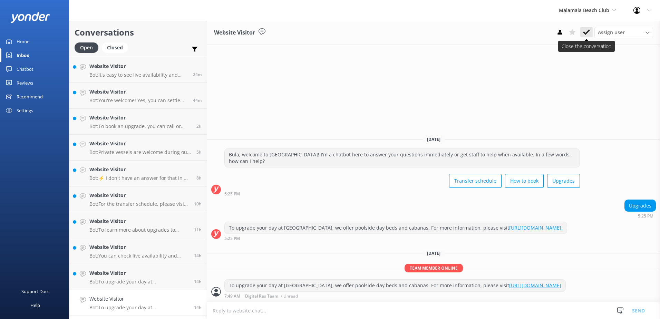
click at [589, 33] on icon at bounding box center [586, 32] width 7 height 7
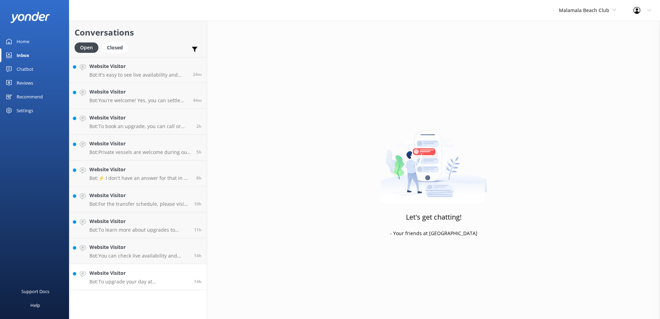
click at [165, 282] on p "Bot: To upgrade your day at Malamala Beach Club, we offer poolside day beds and…" at bounding box center [138, 282] width 99 height 6
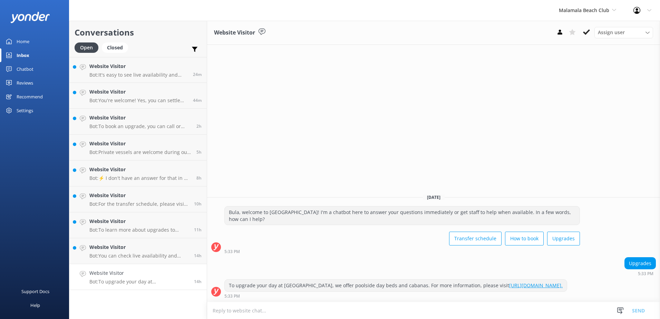
click at [324, 289] on div "To upgrade your day at Malamala Beach Club, we offer poolside day beds and caba…" at bounding box center [396, 286] width 342 height 12
click at [509, 285] on link "https://www.malamalabeachclub.com/upgrades." at bounding box center [536, 285] width 54 height 7
drag, startPoint x: 346, startPoint y: 286, endPoint x: 219, endPoint y: 270, distance: 128.4
click at [219, 270] on div "[DATE] Bula, welcome to Malamala Beach Club! I'm a chatbot here to answer your …" at bounding box center [433, 245] width 453 height 114
copy div "5:33 PM To upgrade your day at Malamala Beach Club, we offer poolside day beds …"
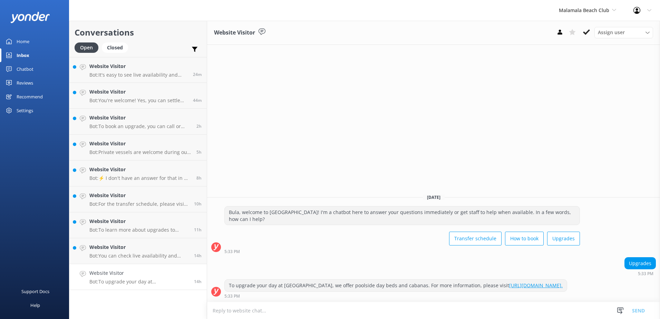
click at [316, 307] on textarea at bounding box center [433, 310] width 453 height 17
drag, startPoint x: 345, startPoint y: 286, endPoint x: 222, endPoint y: 273, distance: 123.6
click at [222, 279] on div "To upgrade your day at Malamala Beach Club, we offer poolside day beds and caba…" at bounding box center [433, 288] width 453 height 19
copy div "To upgrade your day at [GEOGRAPHIC_DATA], we offer poolside day beds and cabana…"
click at [290, 317] on textarea at bounding box center [433, 310] width 453 height 17
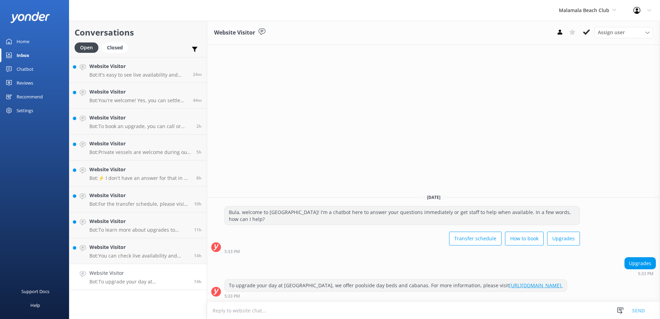
paste textarea "To upgrade your day at [GEOGRAPHIC_DATA], we offer poolside day beds and cabana…"
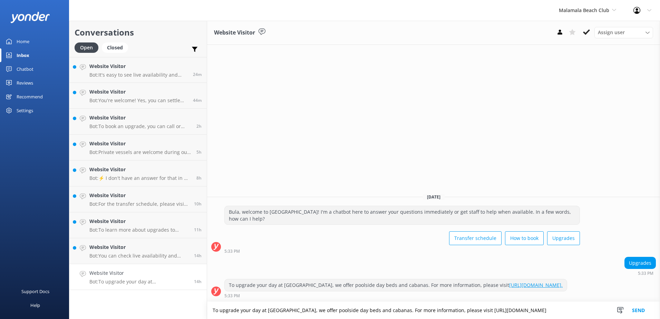
type textarea "To upgrade your day at [GEOGRAPHIC_DATA], we offer poolside day beds and cabana…"
click at [641, 309] on button "Send" at bounding box center [639, 310] width 26 height 17
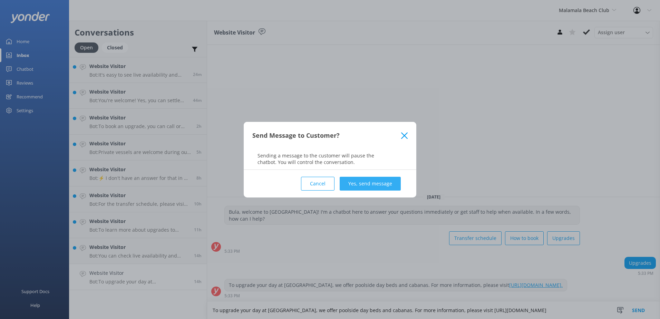
click at [382, 179] on button "Yes, send message" at bounding box center [370, 184] width 61 height 14
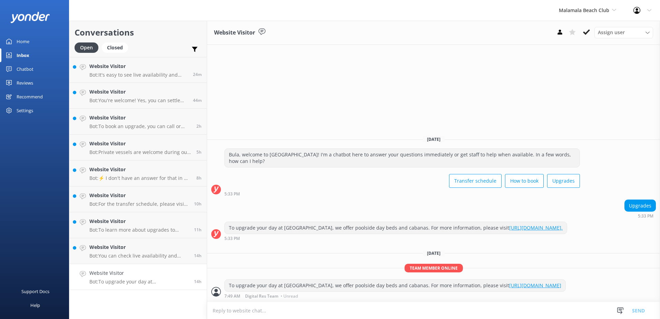
click at [328, 291] on div "To upgrade your day at Malamala Beach Club, we offer poolside day beds and caba…" at bounding box center [395, 286] width 341 height 12
click at [509, 288] on link "[URL][DOMAIN_NAME]" at bounding box center [535, 285] width 52 height 7
click at [587, 32] on use at bounding box center [586, 32] width 7 height 6
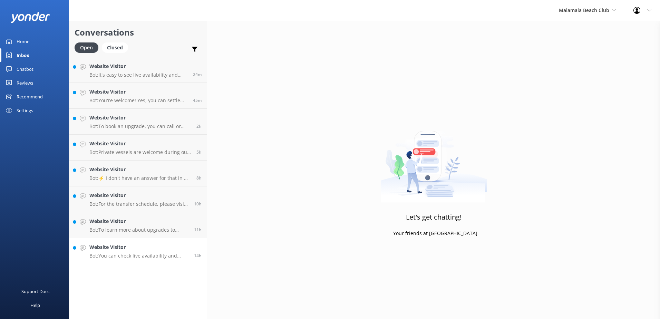
click at [136, 256] on p "Bot: You can check live availability and book a cabana online at https://secure…" at bounding box center [138, 256] width 99 height 6
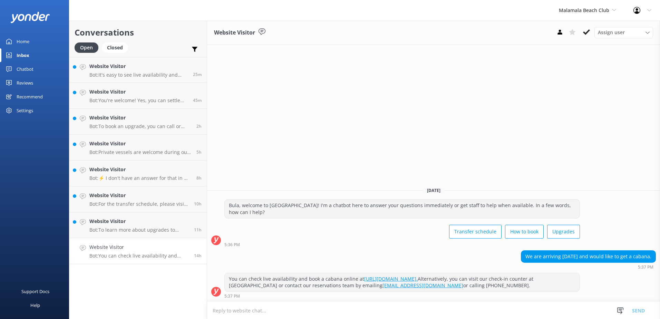
click at [405, 309] on textarea at bounding box center [433, 310] width 453 height 17
type textarea "Please note that we currently do have availability for Beachside cabana for the…"
click at [639, 310] on button "Send" at bounding box center [639, 310] width 26 height 17
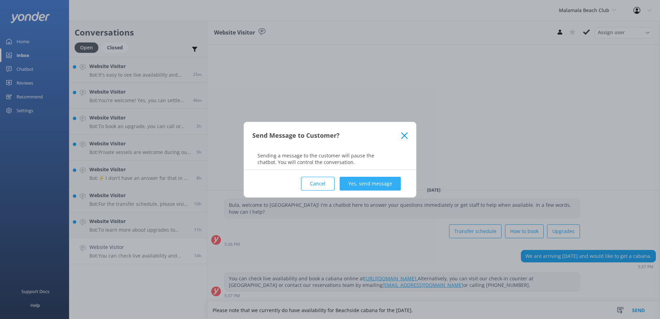
click at [382, 181] on button "Yes, send message" at bounding box center [370, 184] width 61 height 14
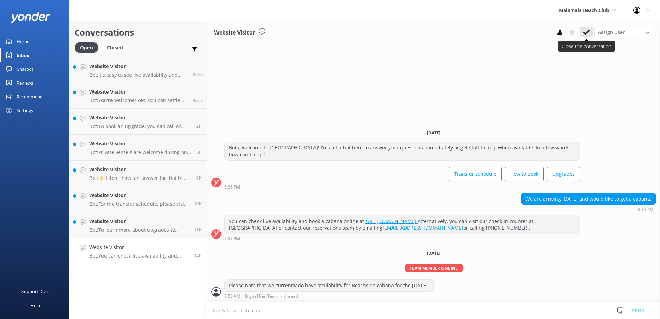
click at [589, 31] on use at bounding box center [586, 32] width 7 height 6
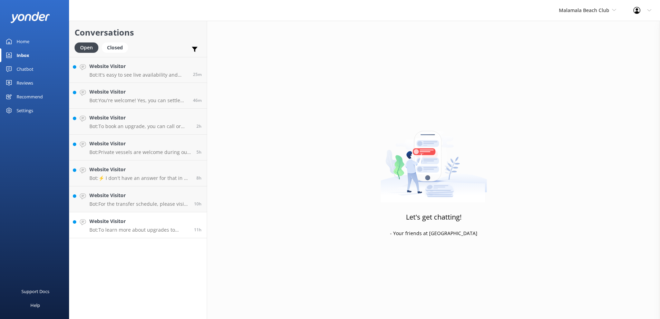
click at [140, 228] on p "Bot: To learn more about upgrades to poolside day beds and cabanas at Malamala …" at bounding box center [138, 230] width 99 height 6
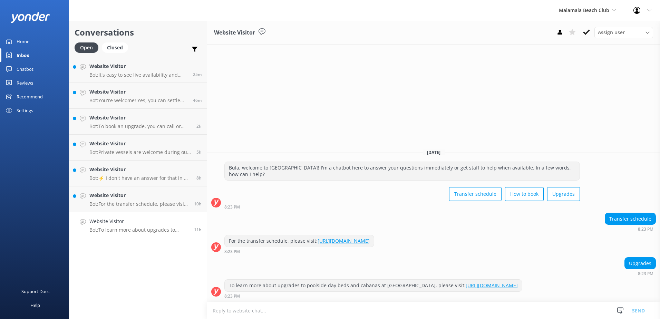
click at [586, 32] on icon at bounding box center [586, 32] width 7 height 7
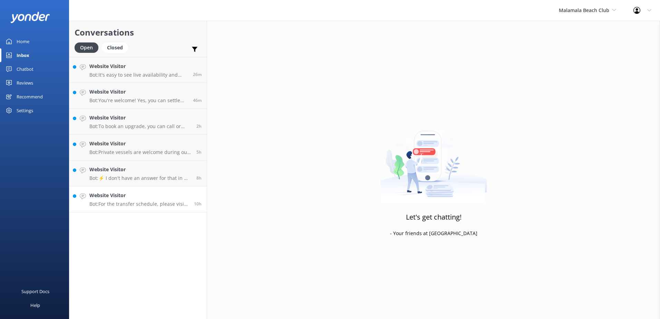
click at [142, 206] on p "Bot: For the transfer schedule, please visit the following link: https://souths…" at bounding box center [138, 204] width 99 height 6
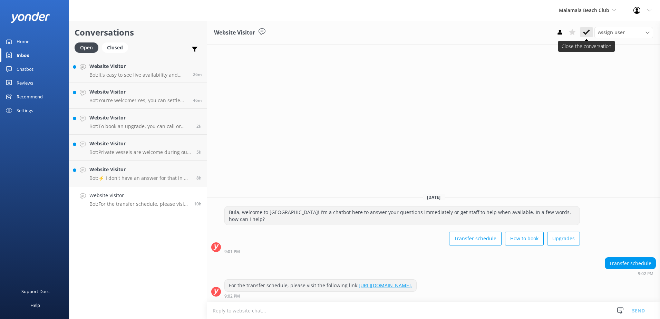
click at [584, 35] on icon at bounding box center [586, 32] width 7 height 7
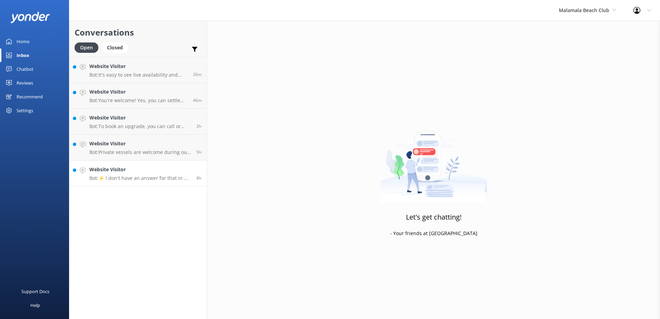
click at [142, 174] on div "Website Visitor Bot: ⚡ I don't have an answer for that in my knowledge base. Pl…" at bounding box center [140, 173] width 102 height 15
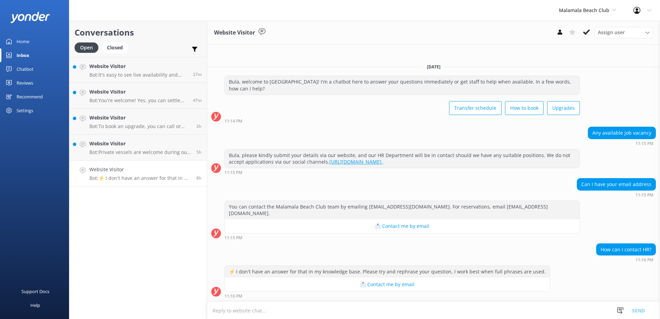
click at [425, 313] on textarea at bounding box center [433, 310] width 453 height 17
paste textarea "Please be advised that we do not accept job vacancies via our social media chan…"
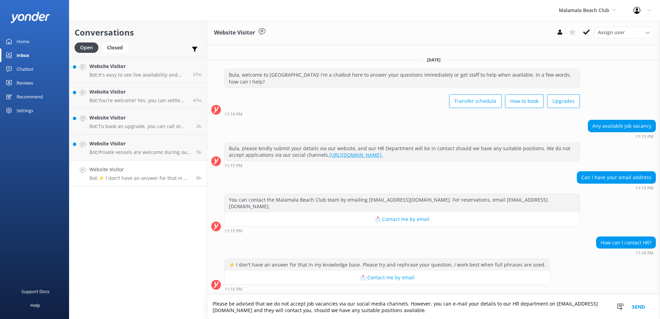
type textarea "Please be advised that we do not accept job vacancies via our social media chan…"
click at [635, 302] on button "Send" at bounding box center [639, 307] width 26 height 24
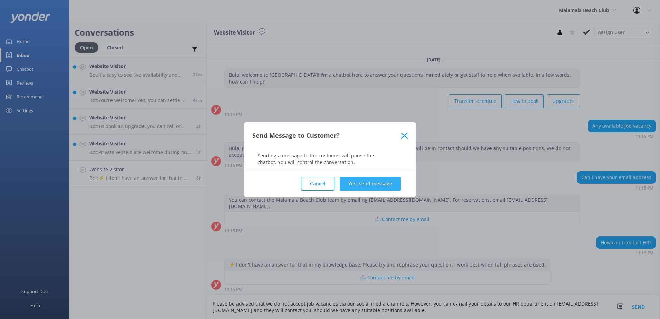
click at [397, 180] on button "Yes, send message" at bounding box center [370, 184] width 61 height 14
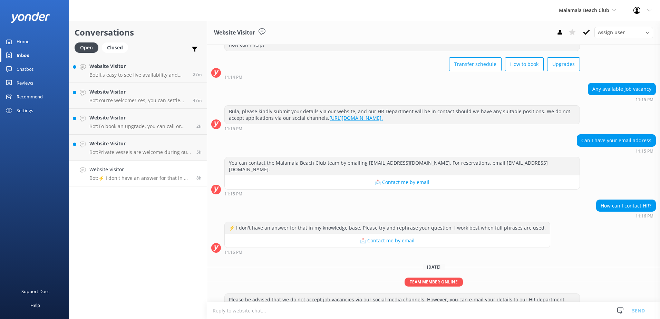
scroll to position [45, 0]
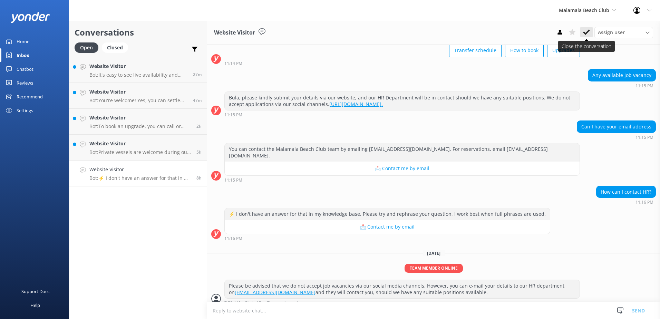
click at [585, 33] on use at bounding box center [586, 32] width 7 height 6
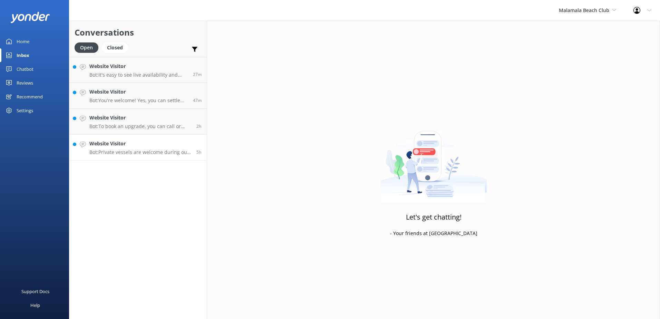
click at [158, 155] on p "Bot: Private vessels are welcome during our opening hours (9.30am - 6pm). For m…" at bounding box center [140, 152] width 102 height 6
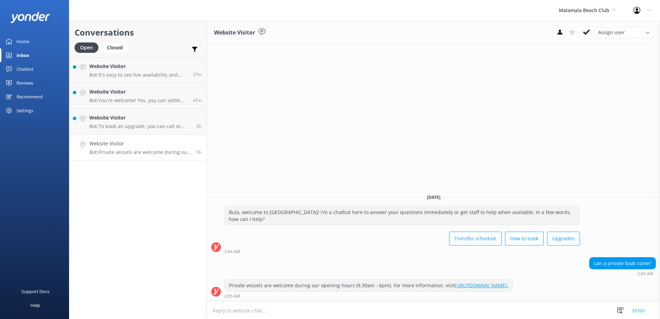
click at [509, 285] on link "https://www.malamalabeachclub.com/private-vessels." at bounding box center [482, 285] width 54 height 7
drag, startPoint x: 575, startPoint y: 285, endPoint x: 222, endPoint y: 282, distance: 352.9
click at [222, 282] on div "Private vessels are welcome during our opening hours (9.30am - 6pm). For more i…" at bounding box center [433, 288] width 453 height 19
copy div "Private vessels are welcome during our opening hours (9.30am - 6pm). For more i…"
click at [320, 306] on textarea at bounding box center [433, 310] width 453 height 17
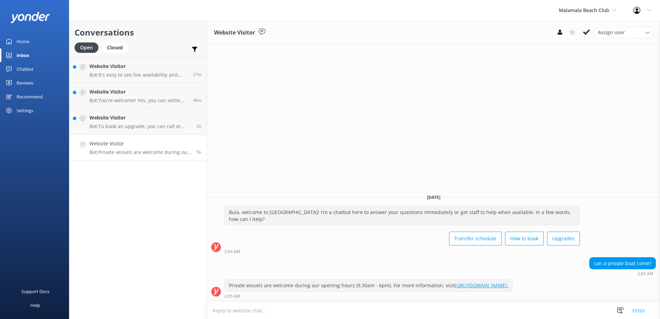
paste textarea "Private vessels are welcome during our opening hours (9.30am - 6pm). For more i…"
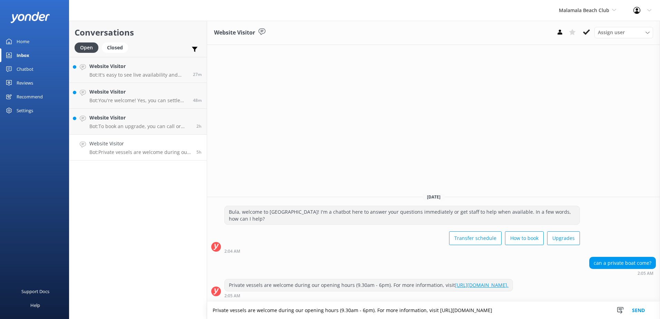
type textarea "Private vessels are welcome during our opening hours (9.30am - 6pm). For more i…"
click at [639, 311] on button "Send" at bounding box center [639, 310] width 26 height 17
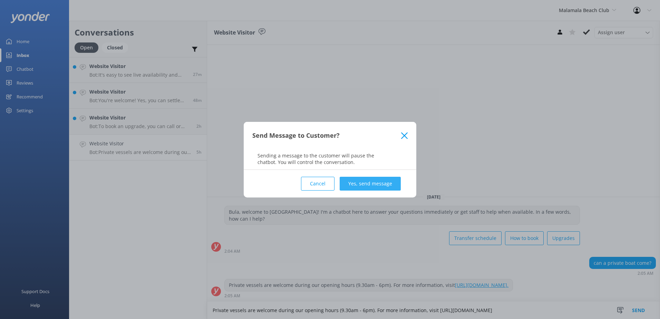
click at [370, 181] on button "Yes, send message" at bounding box center [370, 184] width 61 height 14
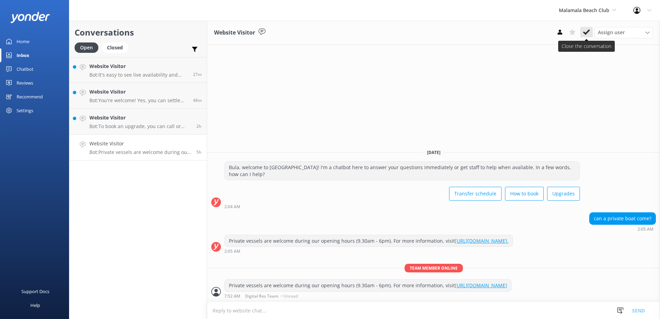
click at [583, 35] on icon at bounding box center [586, 32] width 7 height 7
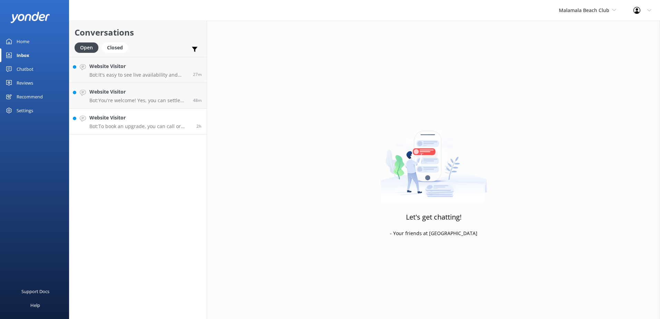
click at [150, 125] on p "Bot: To book an upgrade, you can call or message us on WhatsApp at +679 9924470…" at bounding box center [140, 126] width 102 height 6
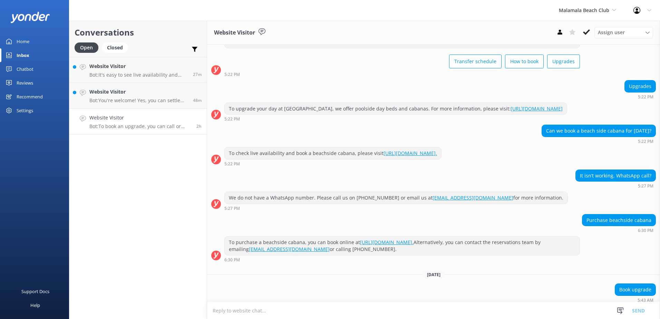
scroll to position [67, 0]
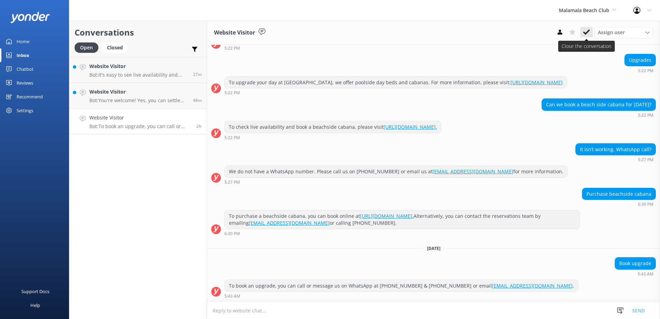
click at [588, 33] on icon at bounding box center [586, 32] width 7 height 7
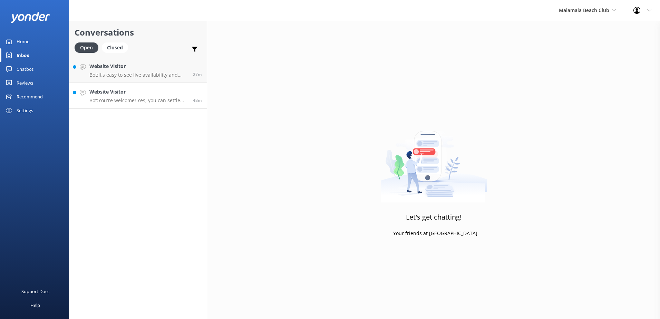
click at [157, 100] on p "Bot: You're welcome! Yes, you can settle your tab with cash before you depart. …" at bounding box center [138, 100] width 98 height 6
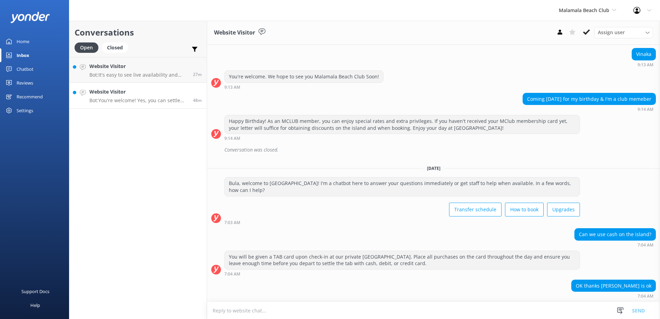
scroll to position [133, 0]
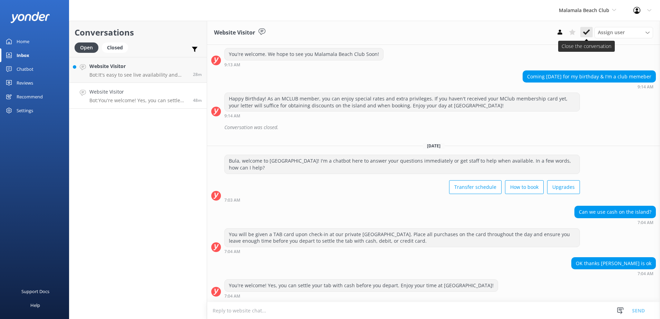
click at [585, 31] on icon at bounding box center [586, 32] width 7 height 7
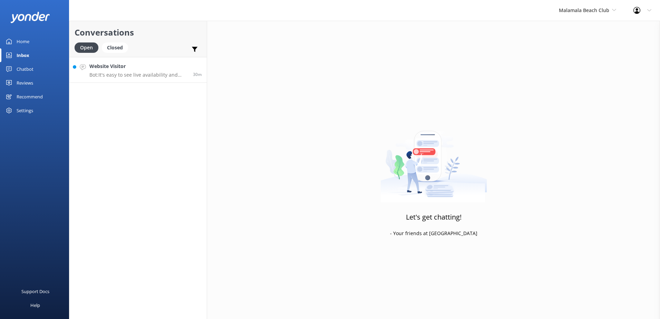
drag, startPoint x: 78, startPoint y: 82, endPoint x: 89, endPoint y: 79, distance: 11.8
click at [78, 82] on link "Website Visitor Bot: It's easy to see live availability and book online at http…" at bounding box center [137, 70] width 137 height 26
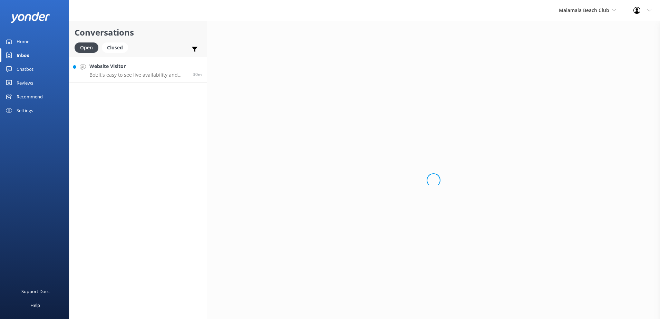
click at [108, 77] on p "Bot: It's easy to see live availability and book online at https://secure.malam…" at bounding box center [138, 75] width 98 height 6
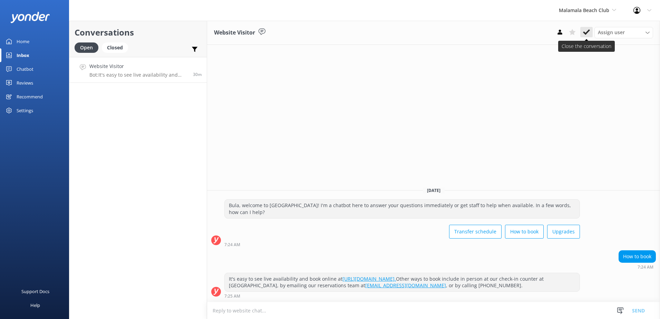
click at [587, 34] on use at bounding box center [586, 32] width 7 height 6
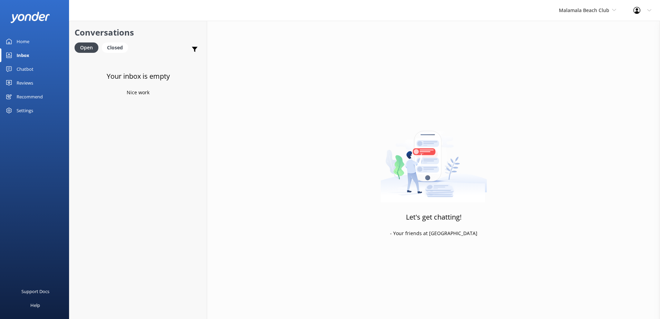
click at [573, 16] on div "Malamala Beach Club South Sea Sailing South Sea Cruises Malamala Beach Club Awe…" at bounding box center [587, 10] width 75 height 21
click at [577, 76] on link "Awesome Adventures Fiji" at bounding box center [584, 78] width 69 height 17
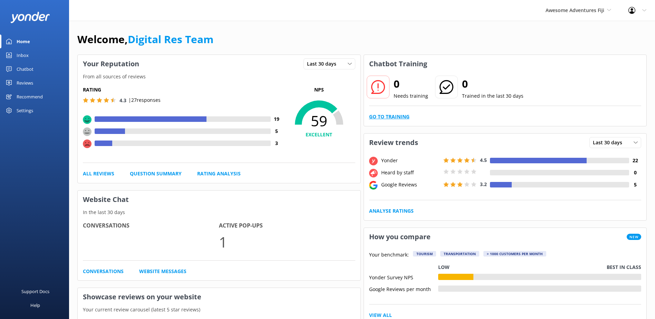
click at [376, 118] on link "Go to Training" at bounding box center [389, 117] width 40 height 8
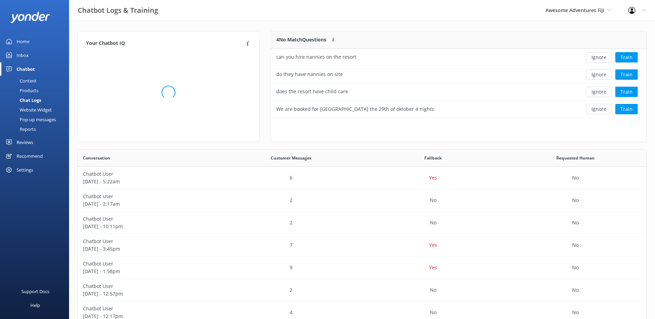
scroll to position [6, 6]
click at [596, 61] on button "Ignore" at bounding box center [599, 57] width 26 height 10
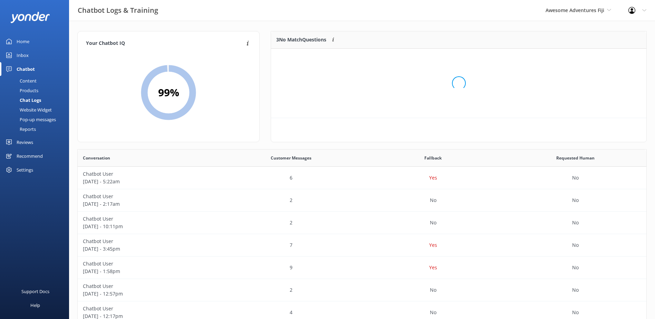
scroll to position [64, 370]
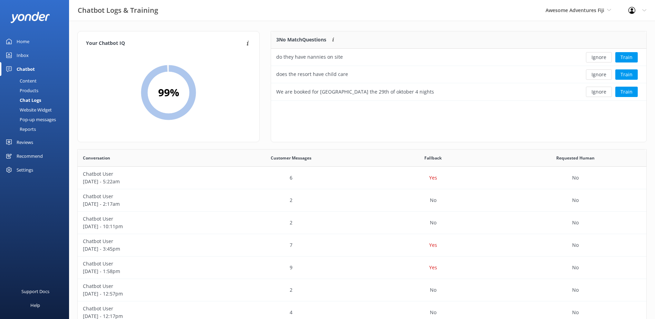
click at [596, 61] on button "Ignore" at bounding box center [599, 57] width 26 height 10
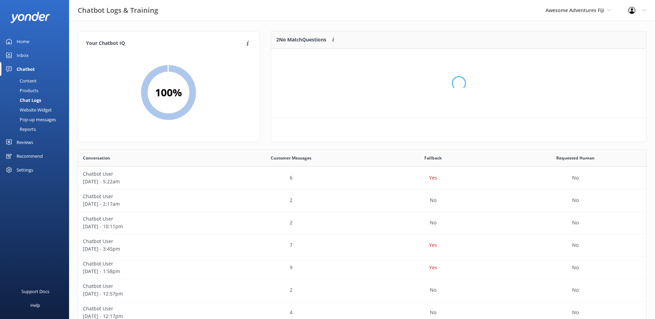
scroll to position [47, 370]
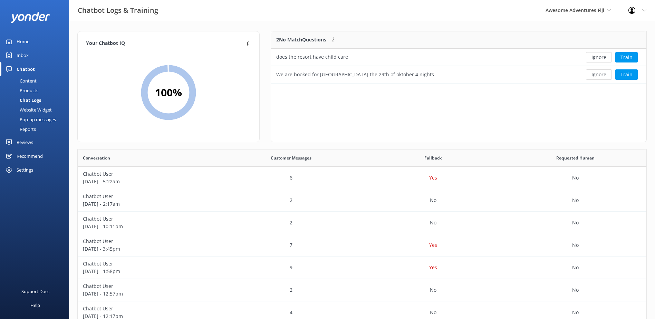
click at [596, 61] on button "Ignore" at bounding box center [599, 57] width 26 height 10
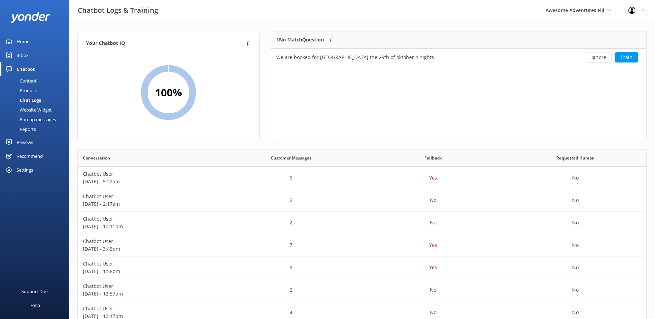
scroll to position [30, 370]
click at [596, 61] on button "Ignore" at bounding box center [599, 57] width 26 height 10
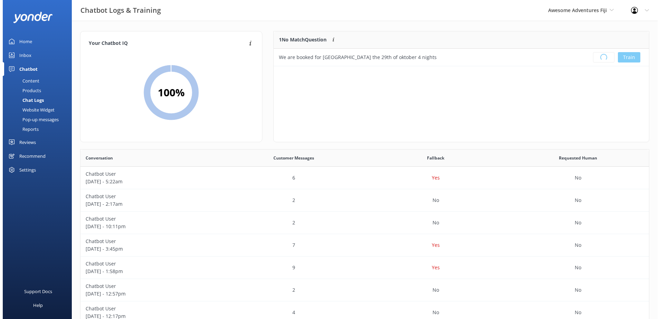
scroll to position [81, 370]
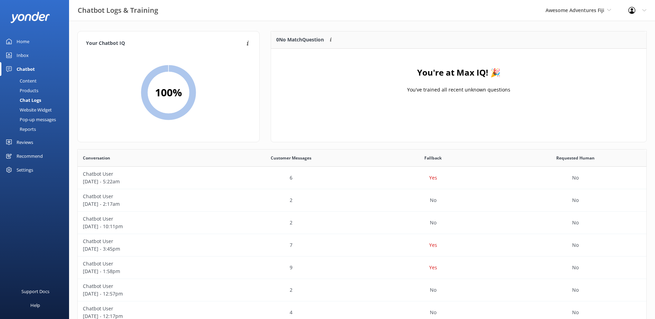
click at [21, 59] on div "Inbox" at bounding box center [23, 55] width 12 height 14
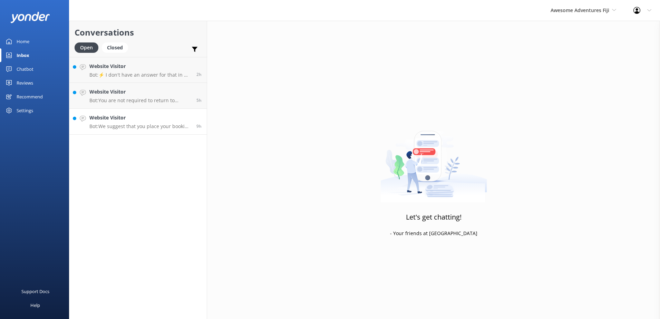
click at [144, 129] on p "Bot: We suggest that you place your booking request via our online reservation …" at bounding box center [140, 126] width 102 height 6
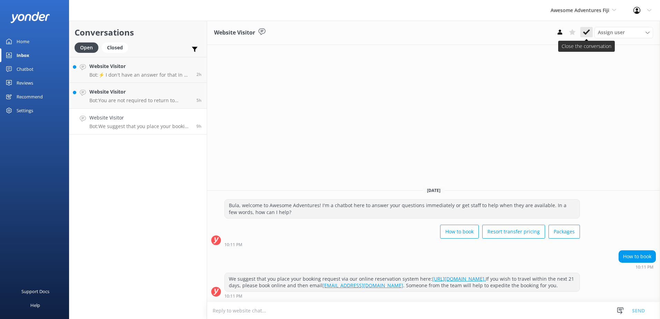
click at [588, 32] on icon at bounding box center [586, 32] width 7 height 7
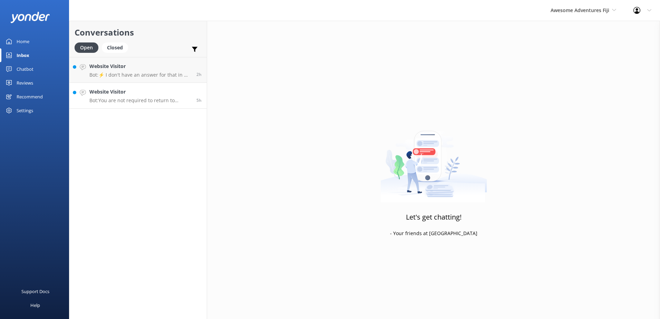
click at [153, 99] on p "Bot: You are not required to return to Nadi on the last day of your Bula Pass. …" at bounding box center [140, 100] width 102 height 6
